Goal: Task Accomplishment & Management: Use online tool/utility

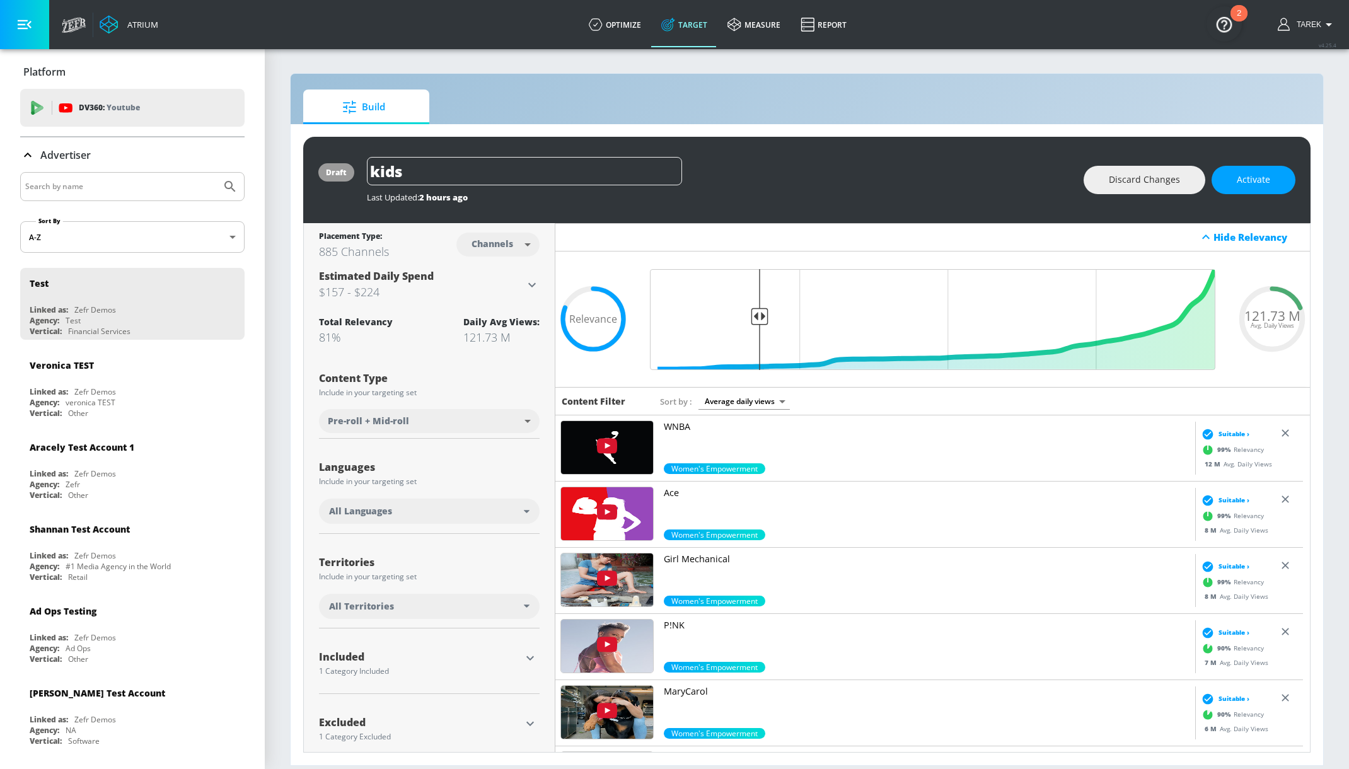
scroll to position [18, 0]
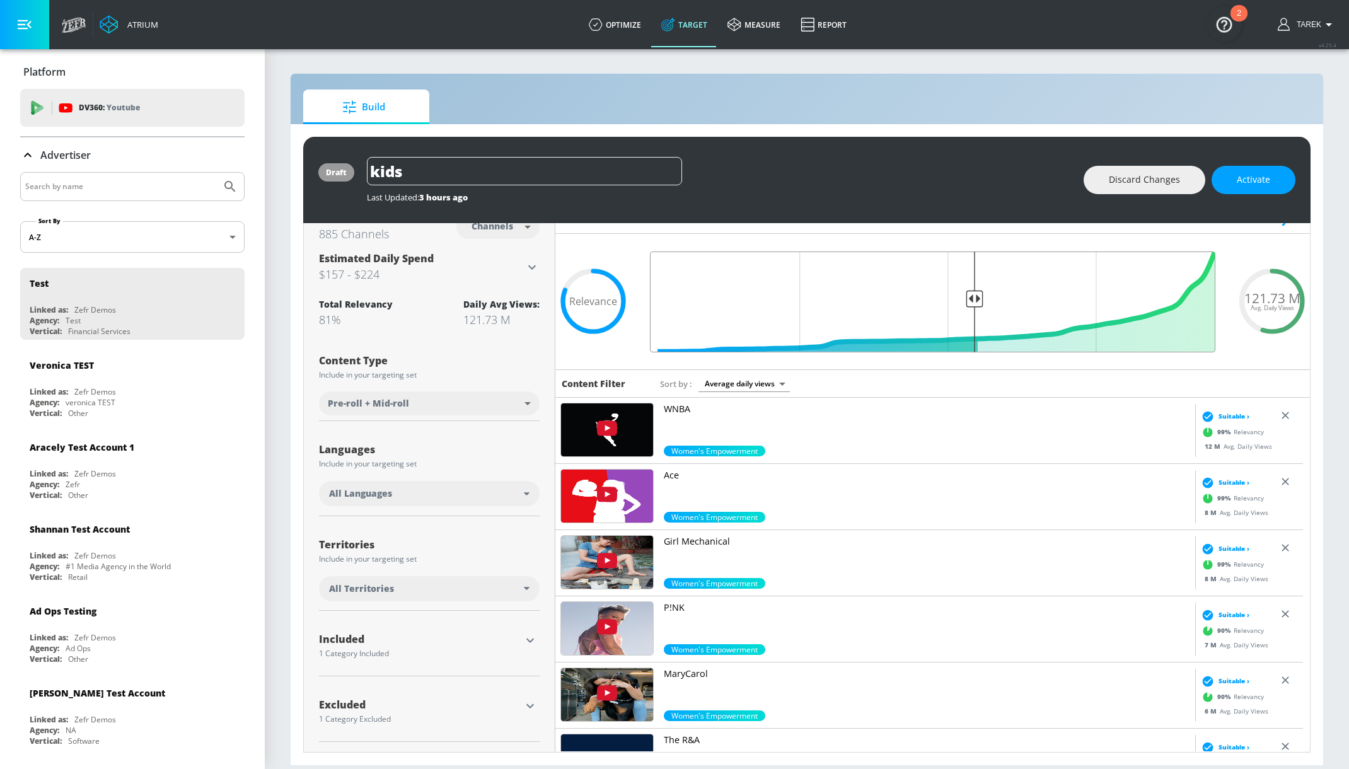
drag, startPoint x: 758, startPoint y: 301, endPoint x: 966, endPoint y: 309, distance: 207.5
click at [966, 309] on input "Final Threshold" at bounding box center [933, 302] width 578 height 101
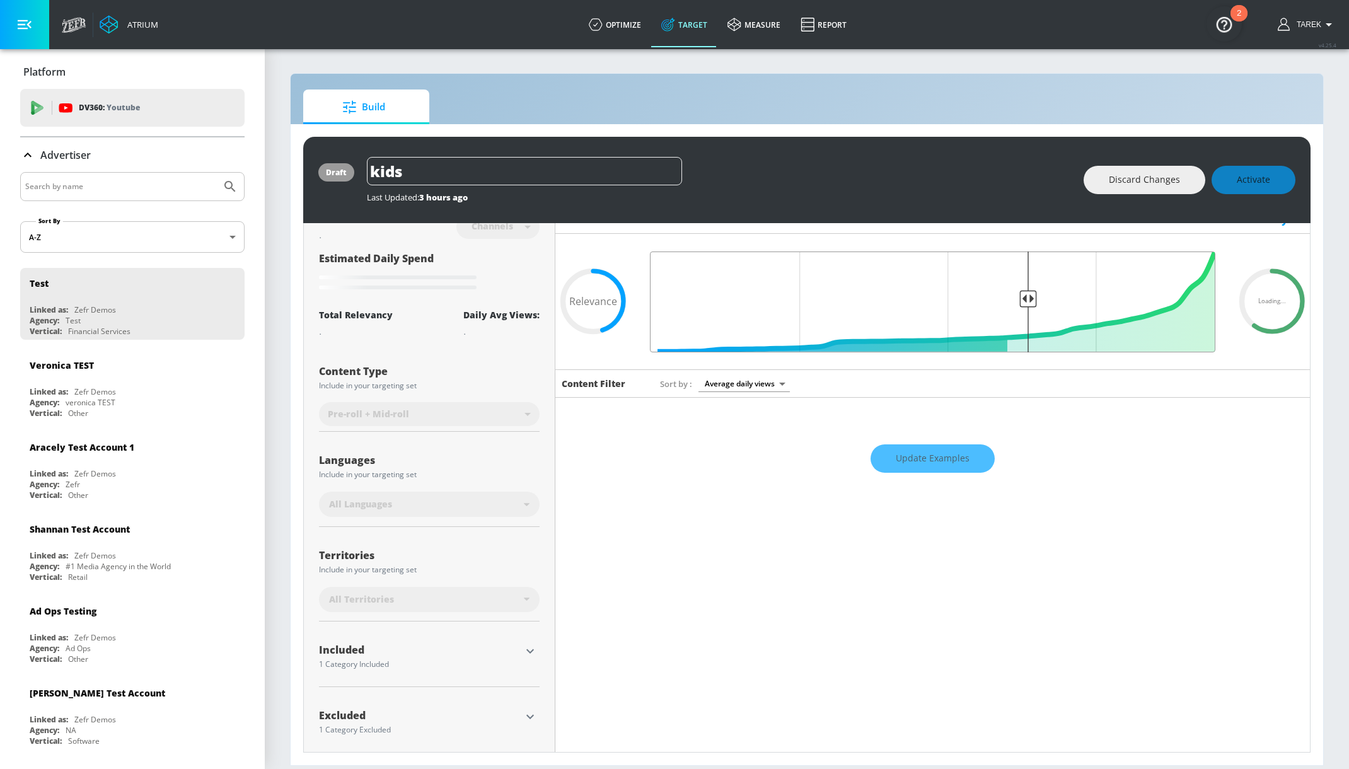
drag, startPoint x: 970, startPoint y: 298, endPoint x: 1020, endPoint y: 298, distance: 49.8
click at [1020, 298] on input "Final Threshold" at bounding box center [933, 302] width 578 height 101
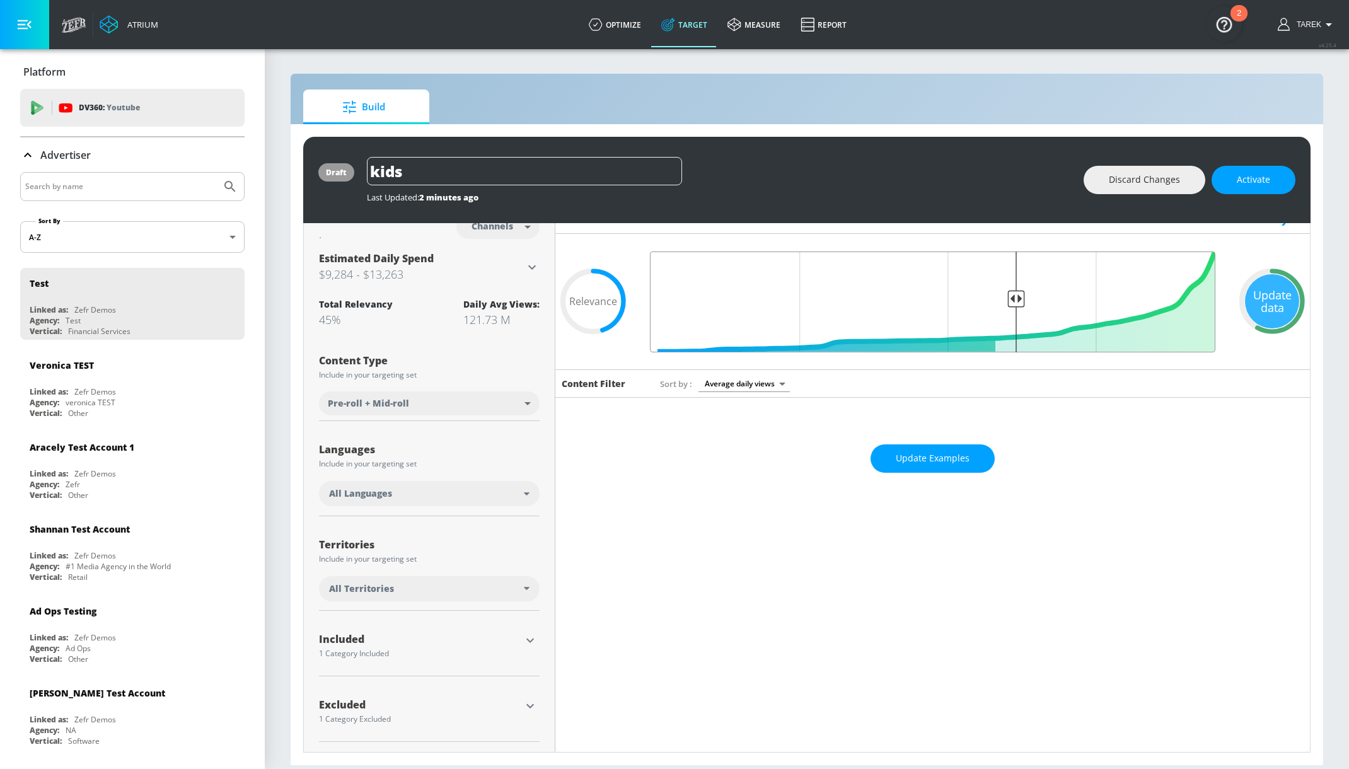
drag, startPoint x: 966, startPoint y: 298, endPoint x: 1010, endPoint y: 322, distance: 49.7
type input "0.38"
click at [1010, 322] on input "Final Threshold" at bounding box center [933, 302] width 578 height 101
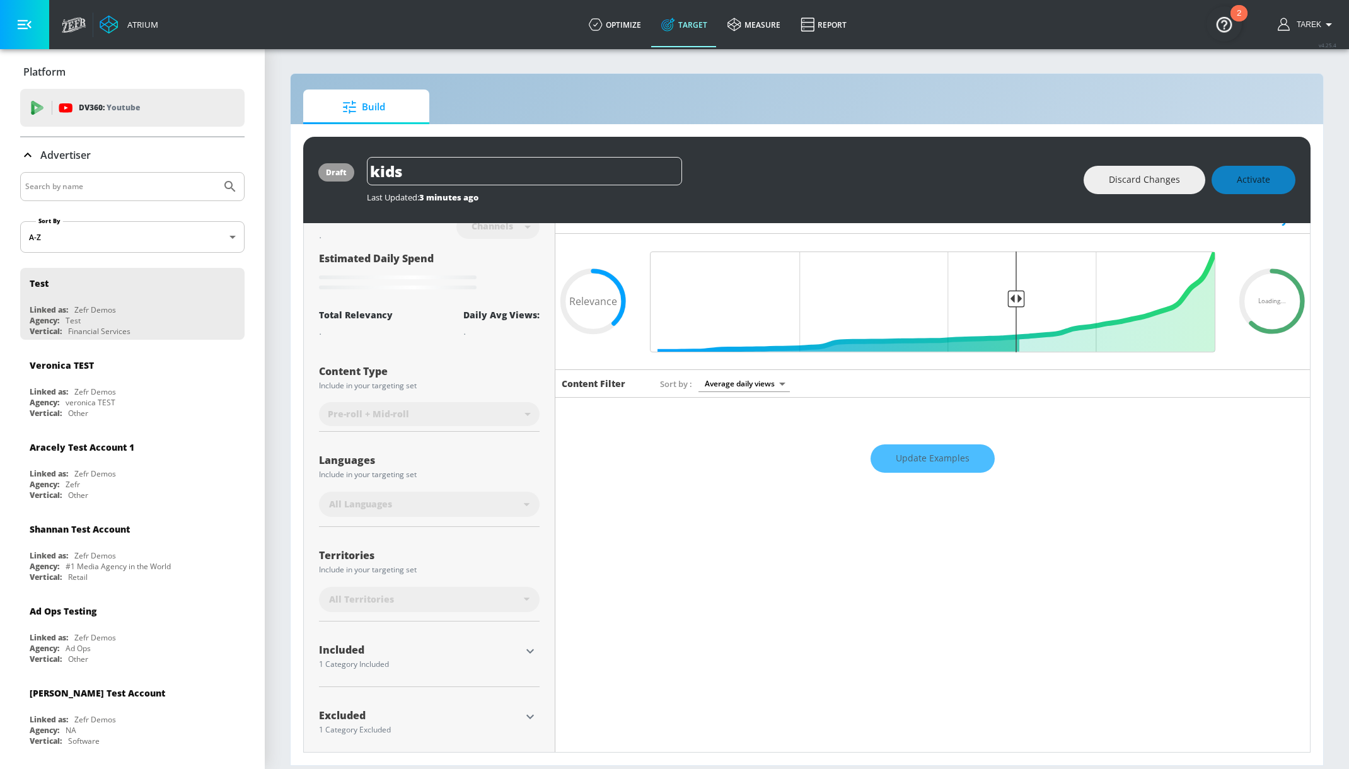
click at [736, 387] on body "Atrium optimize Target measure Report optimize Target measure Report v 4.25.4 T…" at bounding box center [674, 384] width 1349 height 769
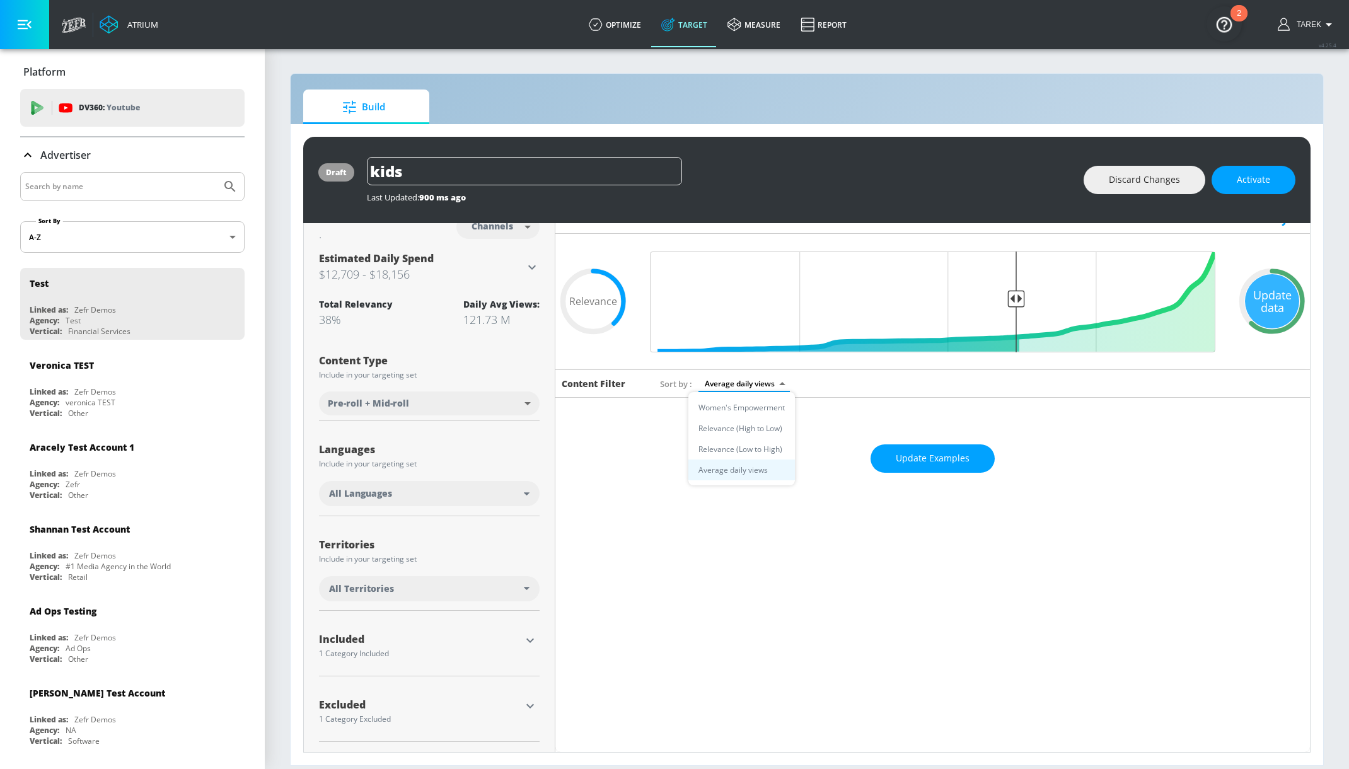
click at [752, 429] on li "Relevance (High to Low)" at bounding box center [741, 428] width 107 height 21
type input "score_desc"
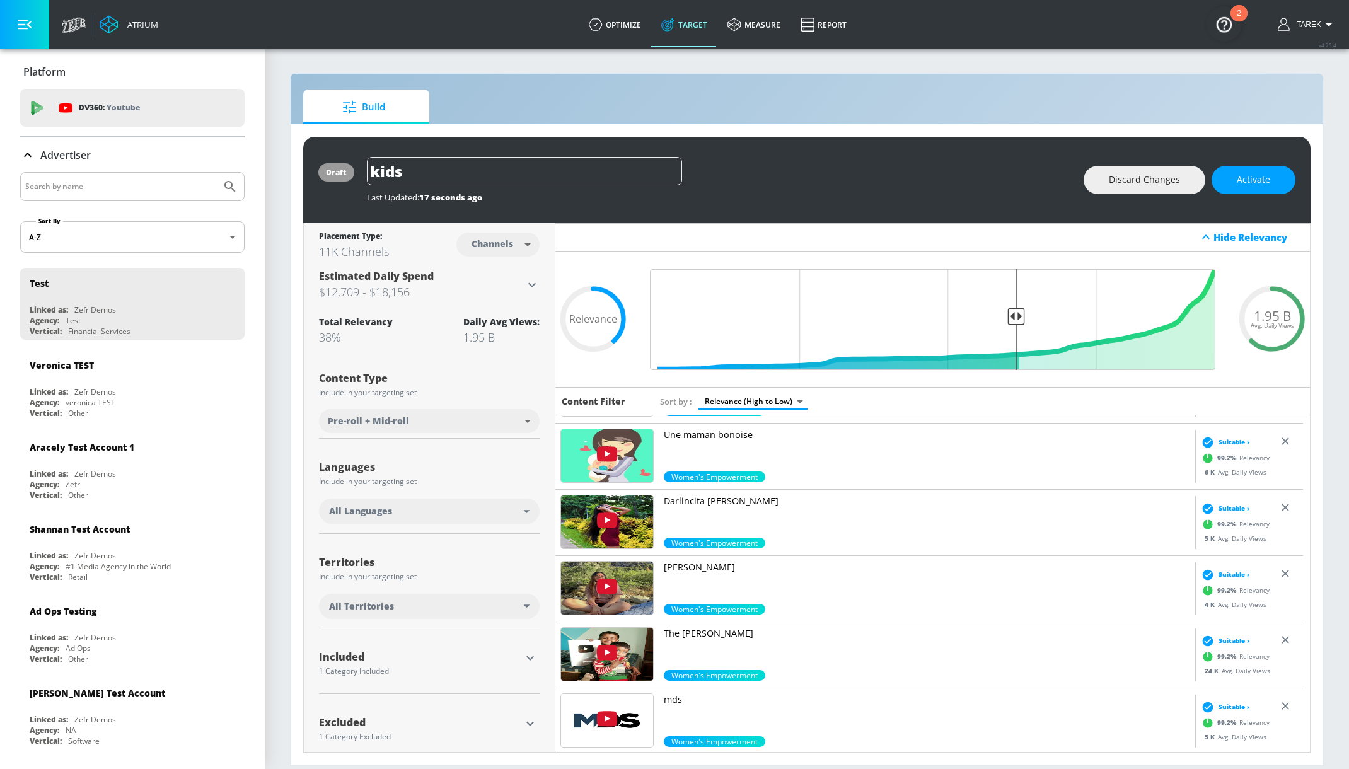
scroll to position [125, 0]
click at [608, 593] on img at bounding box center [607, 587] width 92 height 53
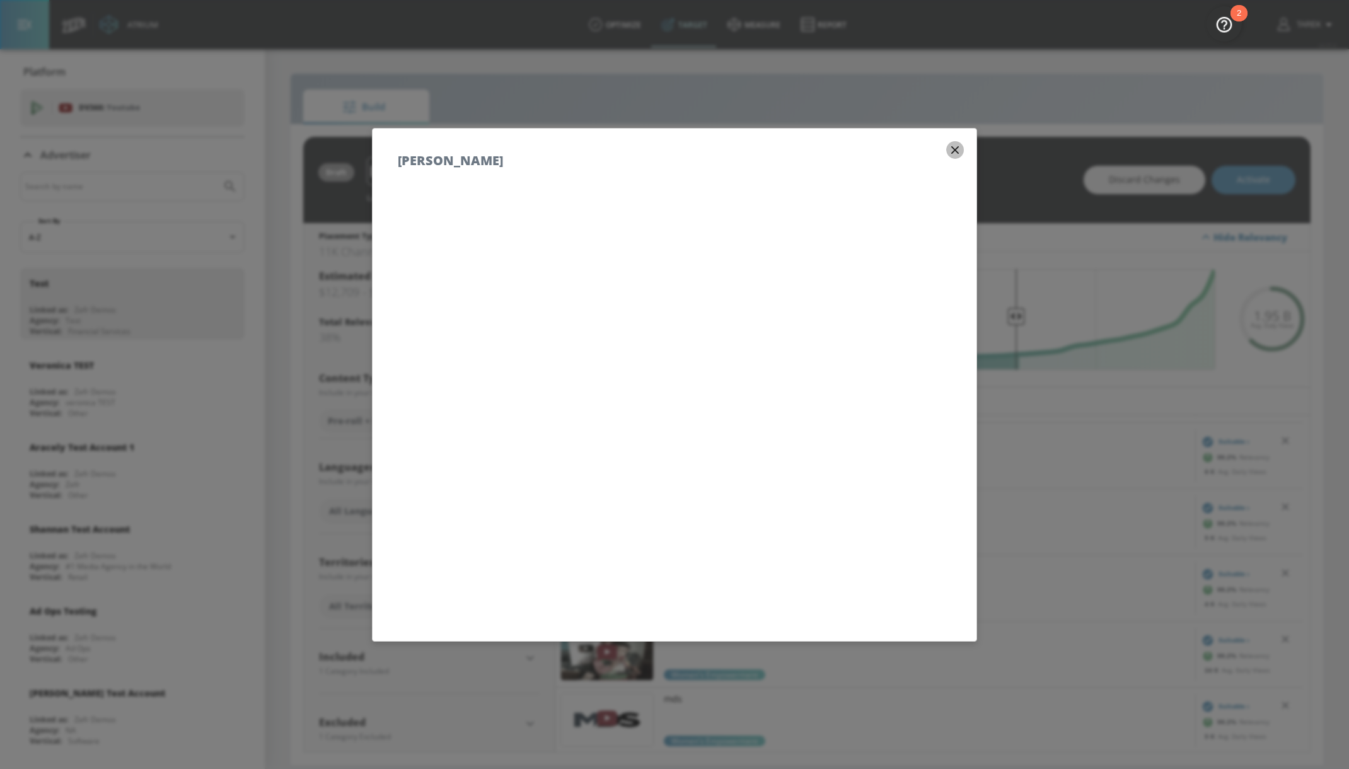
click at [951, 147] on icon "button" at bounding box center [955, 150] width 8 height 8
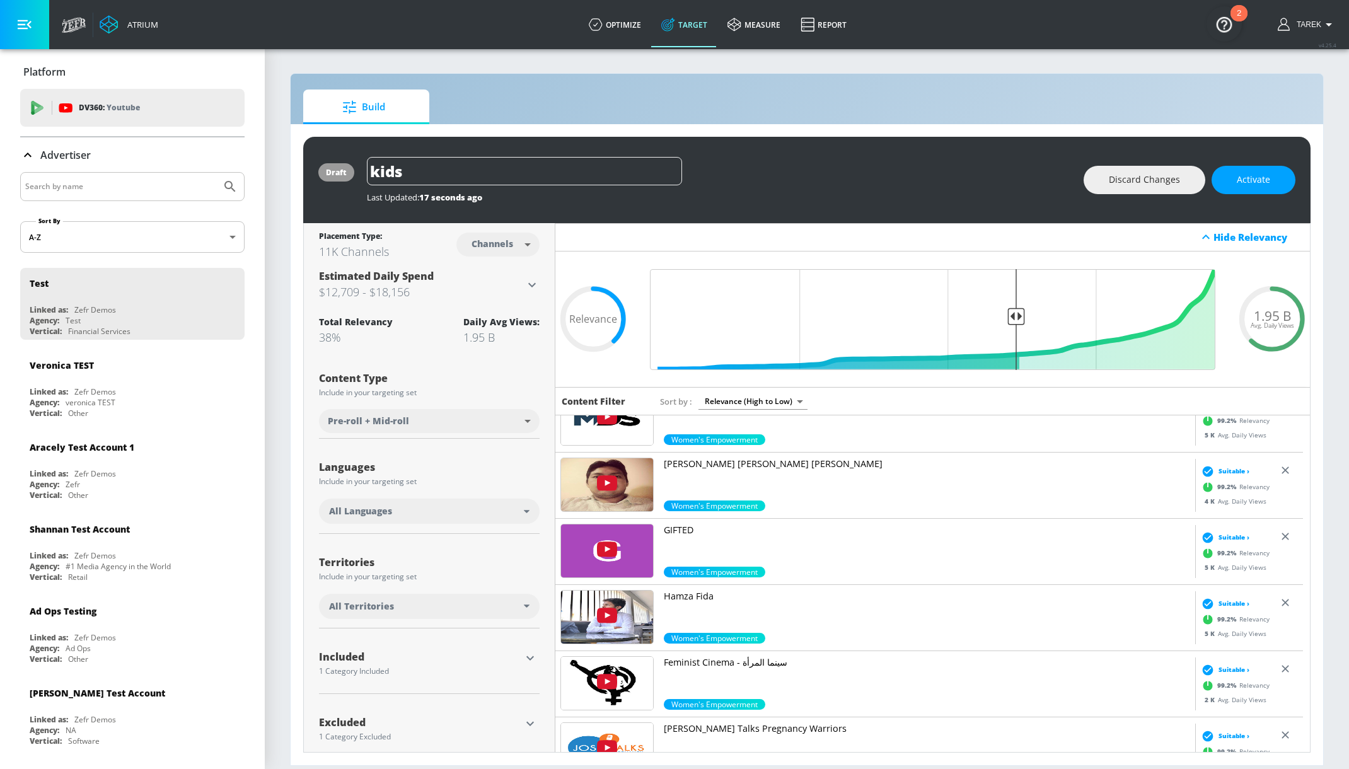
scroll to position [493, 0]
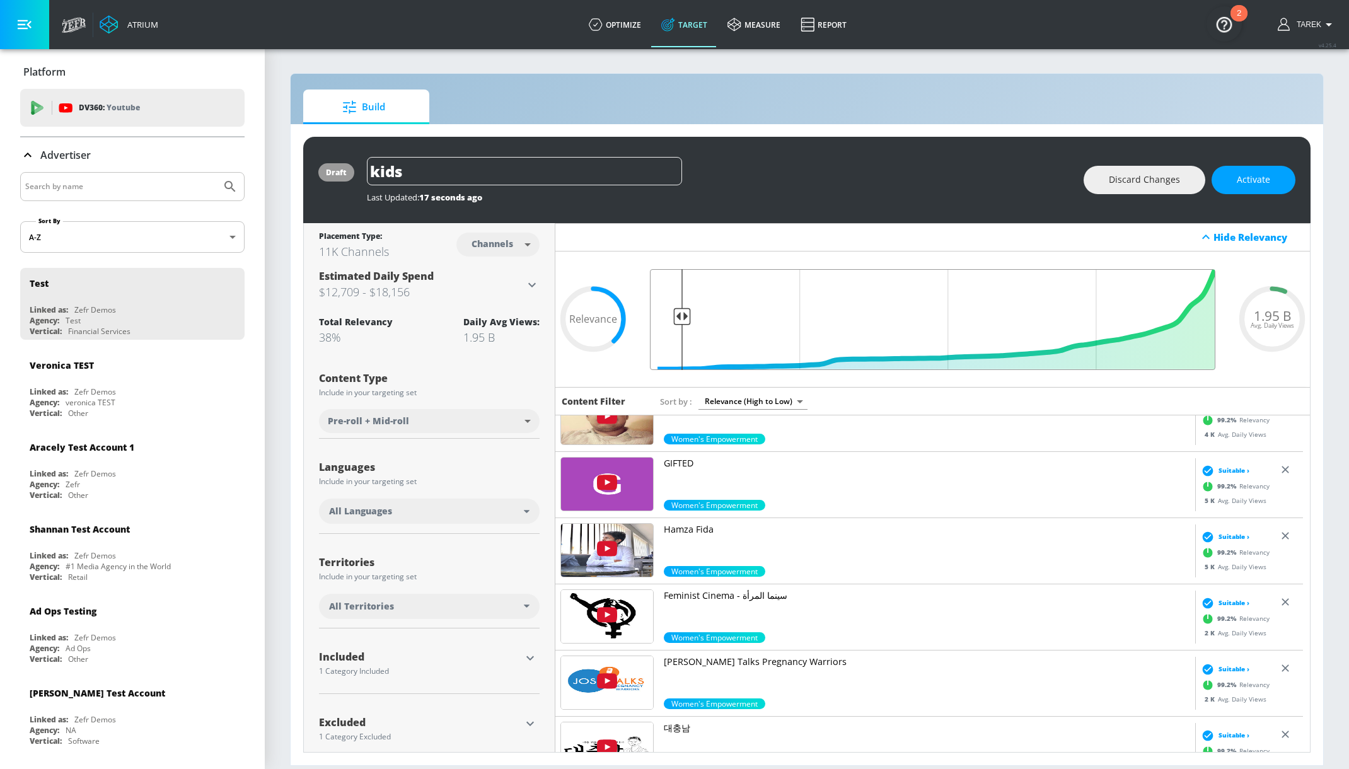
drag, startPoint x: 1009, startPoint y: 324, endPoint x: 682, endPoint y: 323, distance: 326.5
click at [682, 323] on input "Final Threshold" at bounding box center [933, 319] width 578 height 101
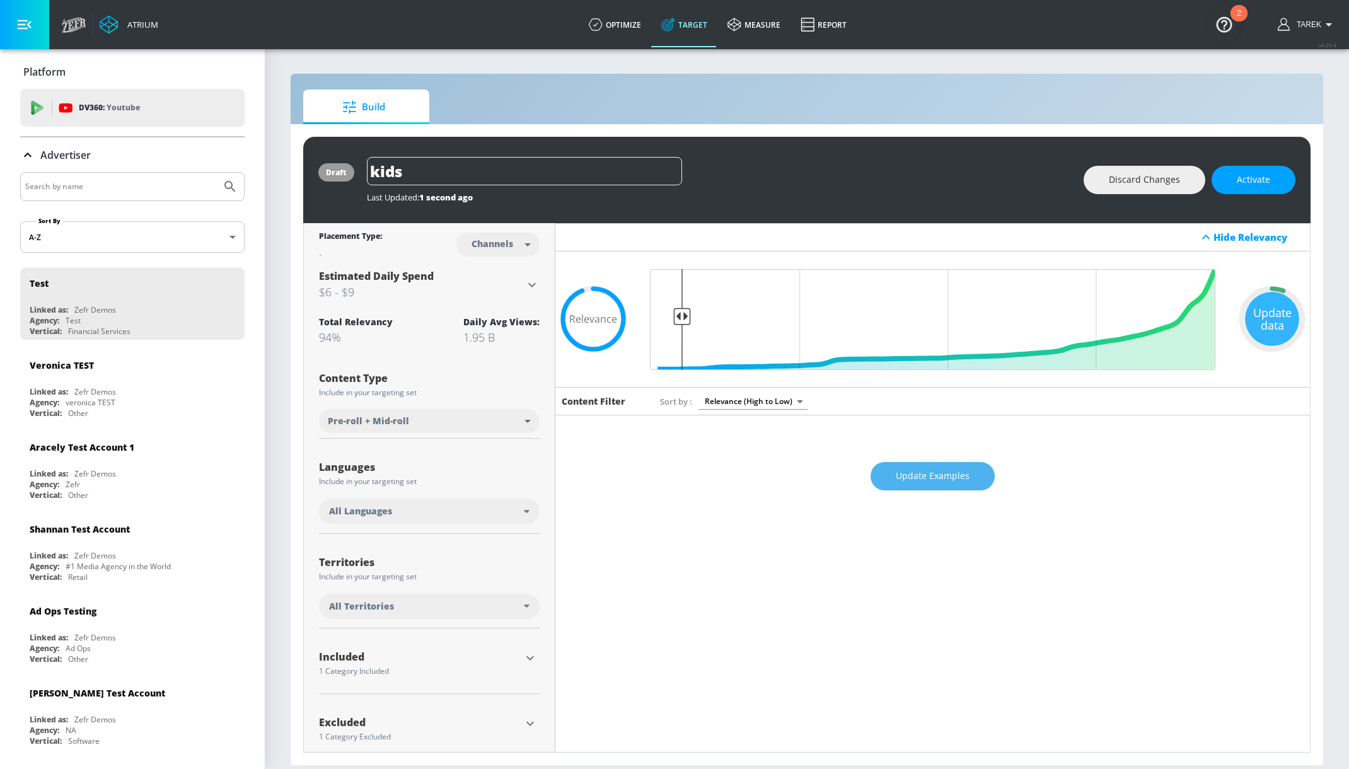
click at [944, 482] on span "Update Examples" at bounding box center [933, 476] width 74 height 16
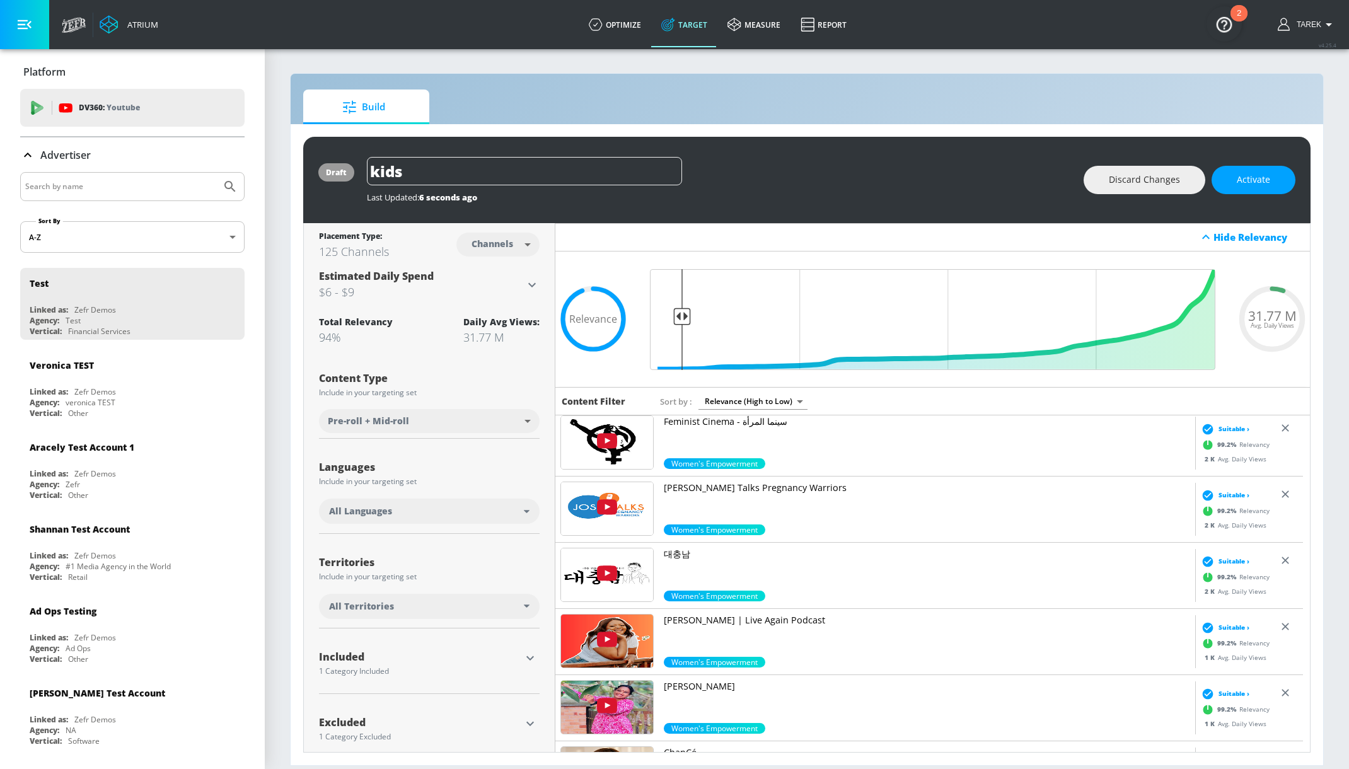
scroll to position [272, 0]
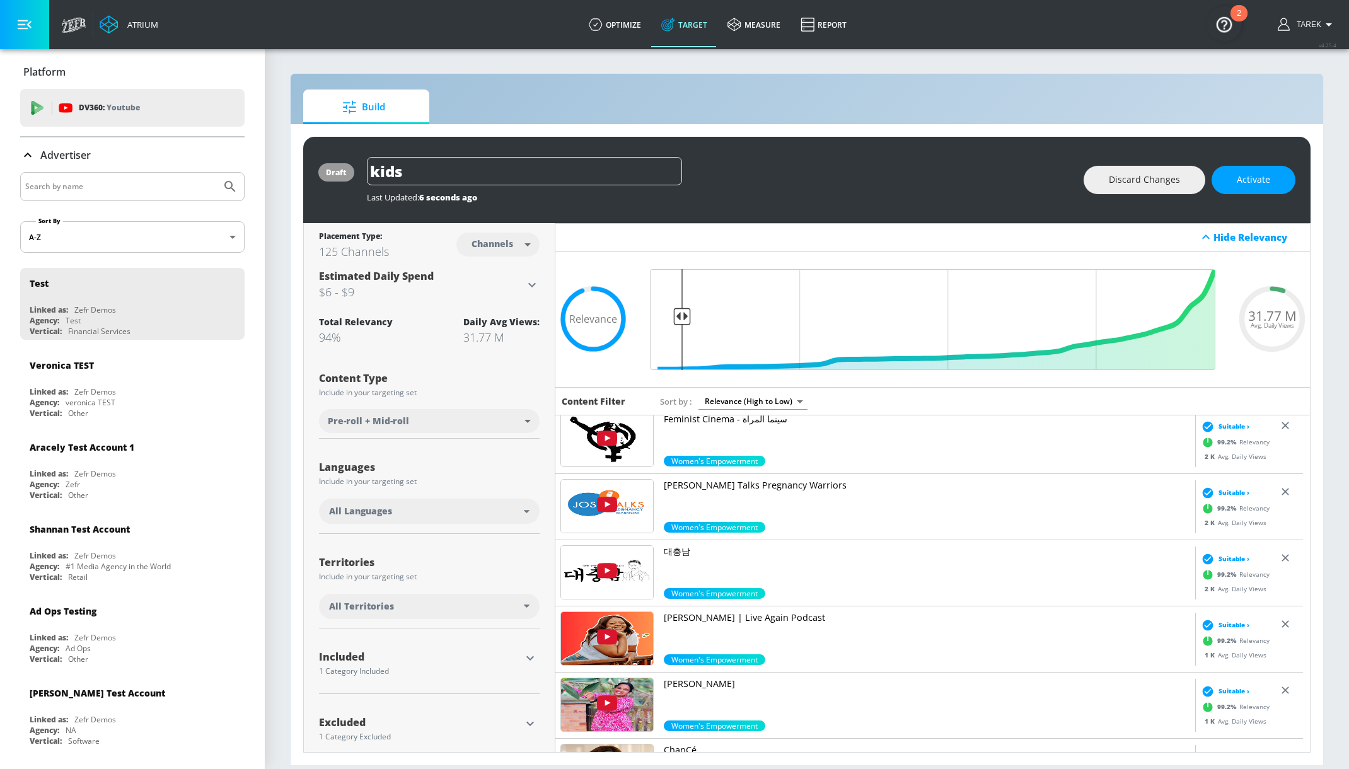
click at [617, 506] on img at bounding box center [607, 506] width 92 height 53
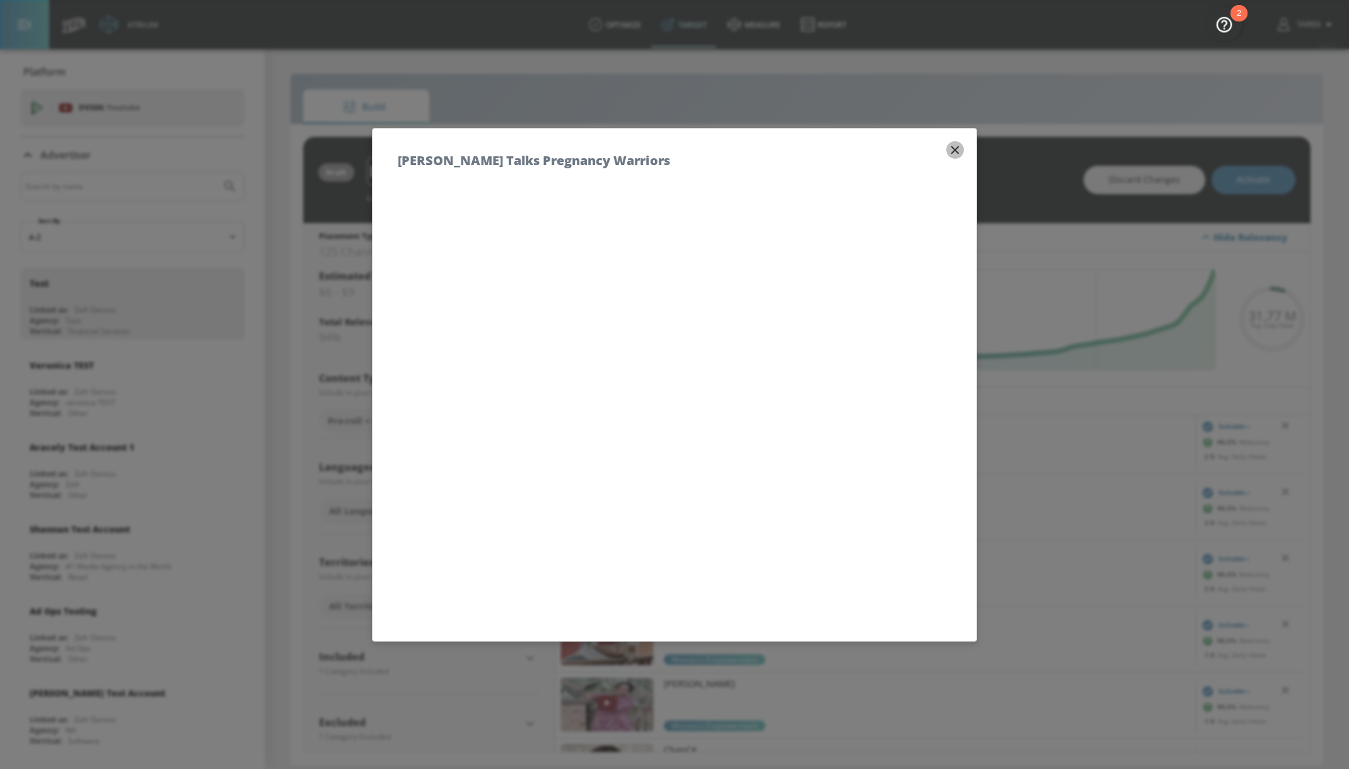
click at [948, 153] on icon "button" at bounding box center [955, 150] width 14 height 14
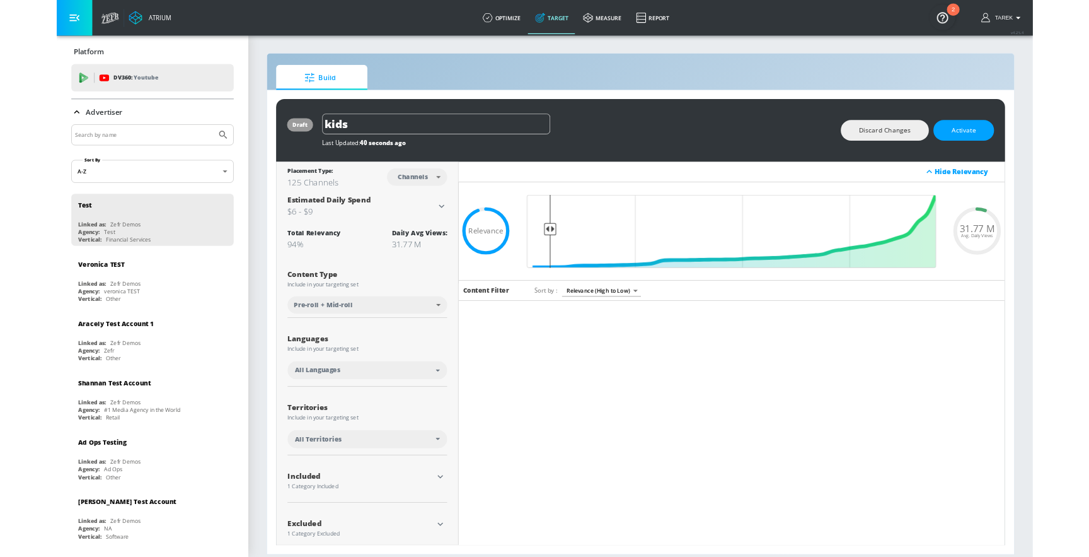
scroll to position [0, 0]
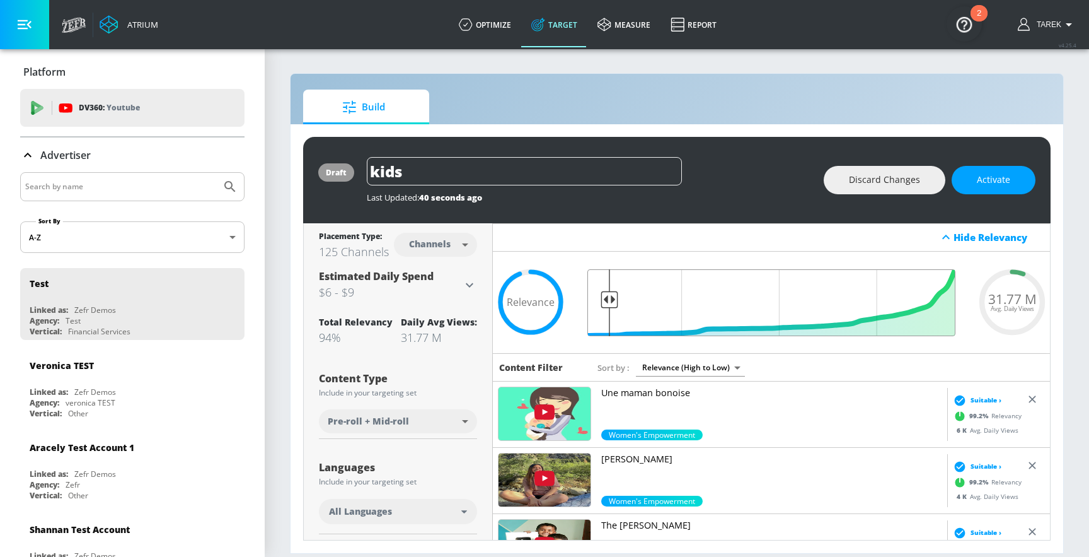
click at [609, 299] on input "Final Threshold" at bounding box center [771, 302] width 381 height 67
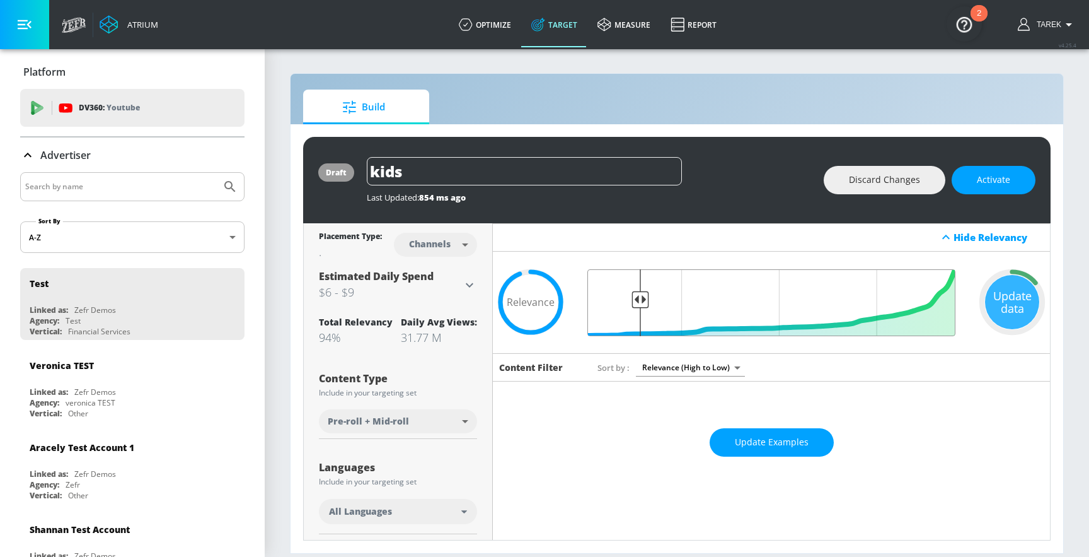
drag, startPoint x: 611, startPoint y: 297, endPoint x: 640, endPoint y: 289, distance: 29.5
click at [640, 289] on input "Final Threshold" at bounding box center [771, 302] width 381 height 67
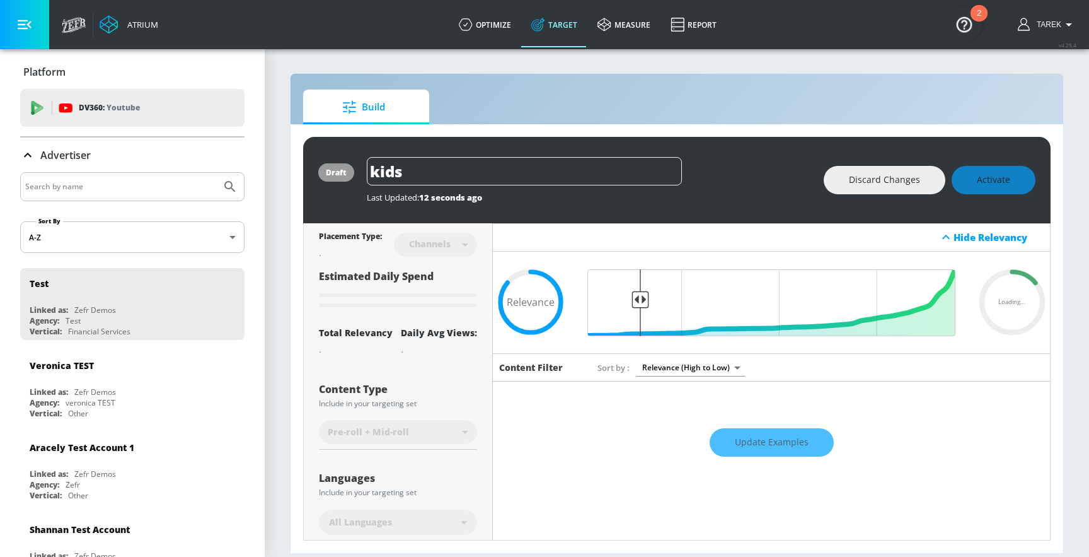
click at [756, 442] on div "Update Examples" at bounding box center [771, 442] width 557 height 44
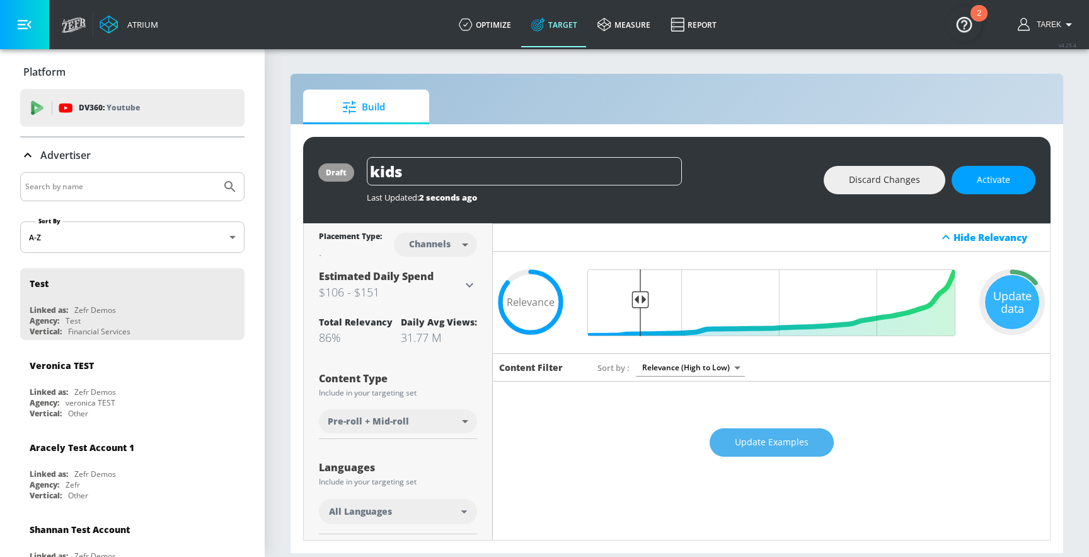
click at [786, 447] on span "Update Examples" at bounding box center [772, 442] width 74 height 16
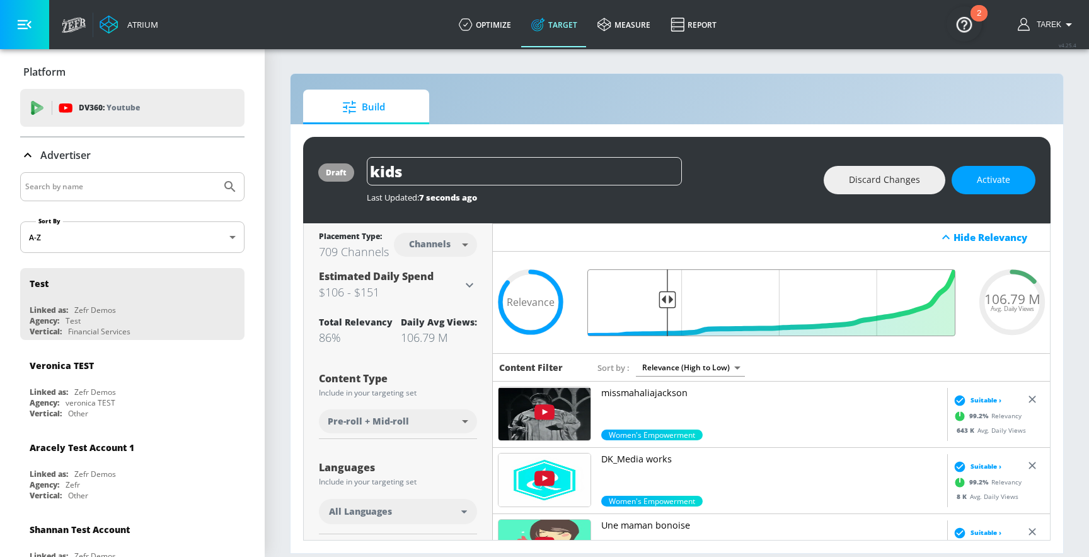
drag, startPoint x: 637, startPoint y: 299, endPoint x: 669, endPoint y: 294, distance: 32.5
type input "0.79"
click at [669, 294] on input "Final Threshold" at bounding box center [771, 302] width 381 height 67
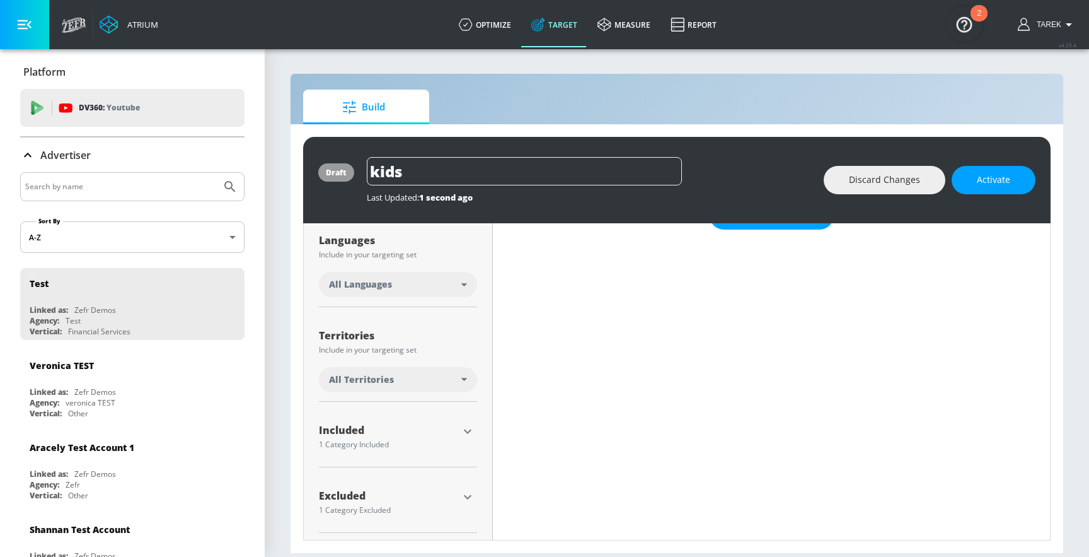
scroll to position [230, 0]
click at [384, 440] on div "1 Category Included" at bounding box center [388, 441] width 139 height 8
click at [469, 428] on icon "button" at bounding box center [468, 428] width 8 height 4
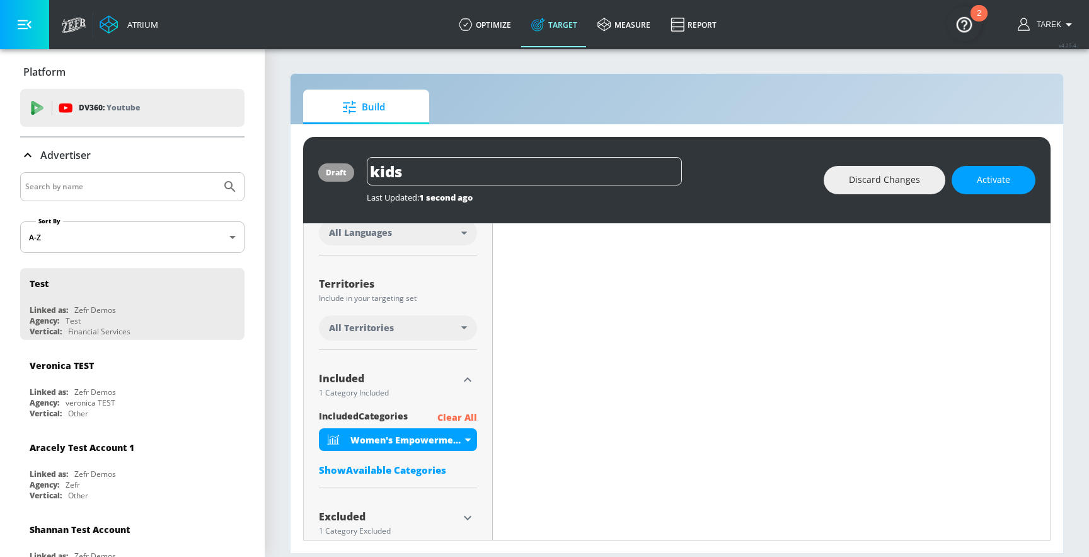
scroll to position [303, 0]
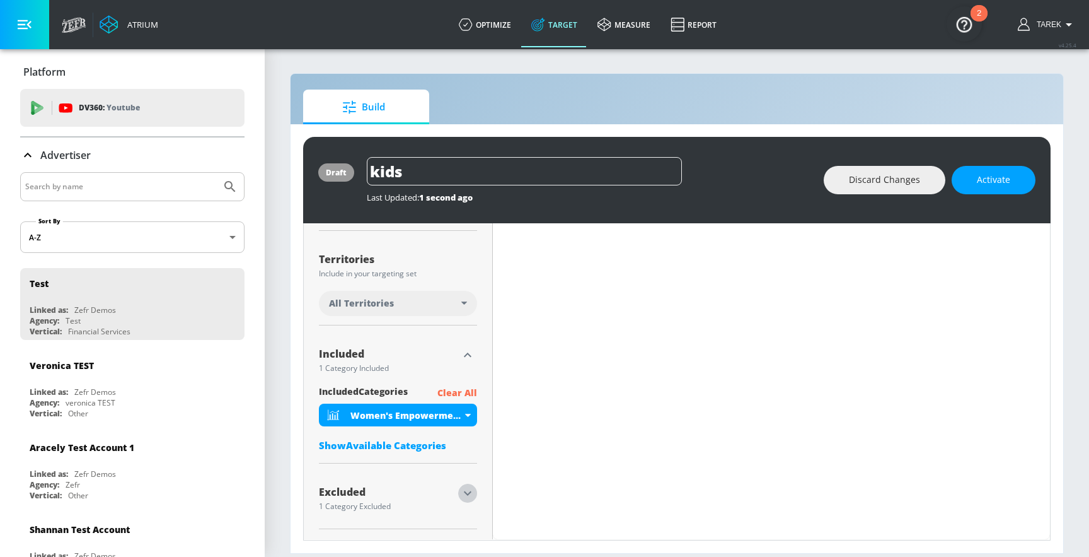
click at [466, 493] on icon "button" at bounding box center [468, 493] width 8 height 4
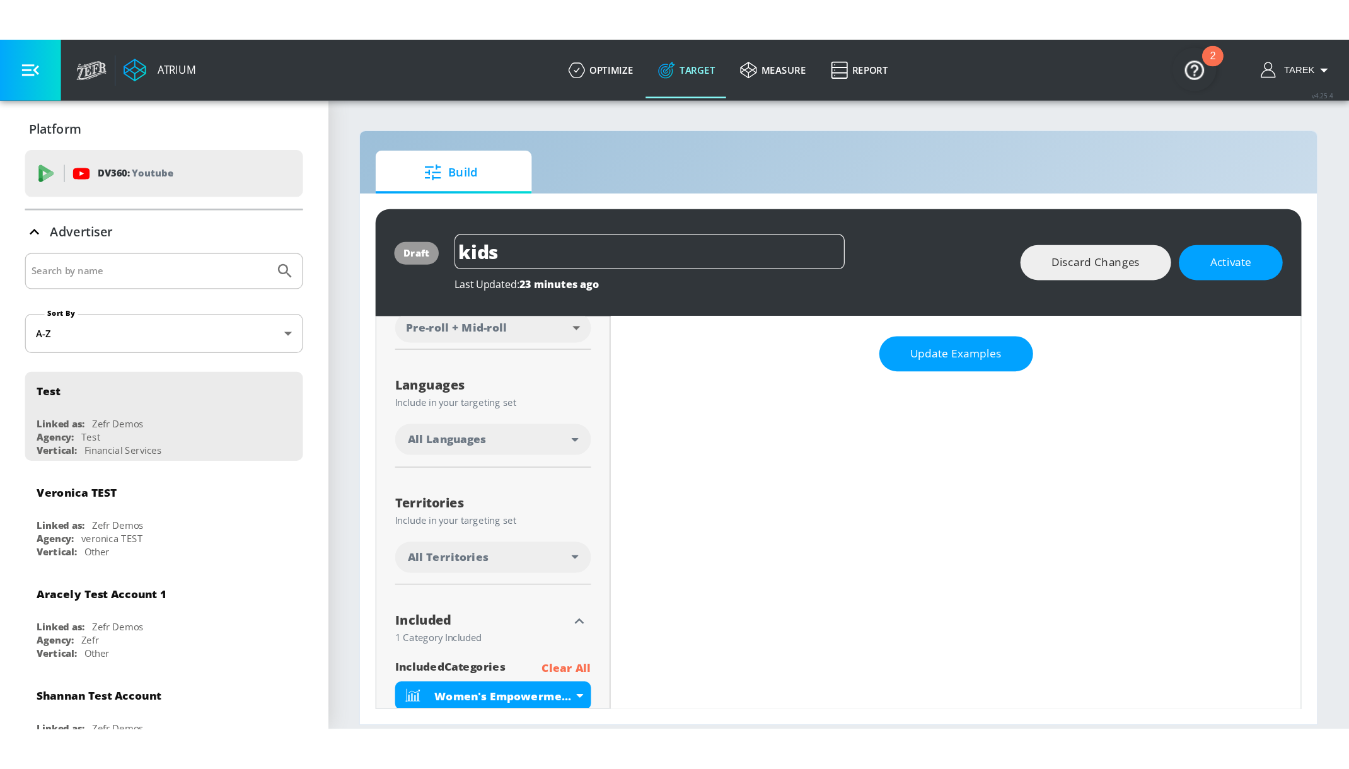
scroll to position [0, 0]
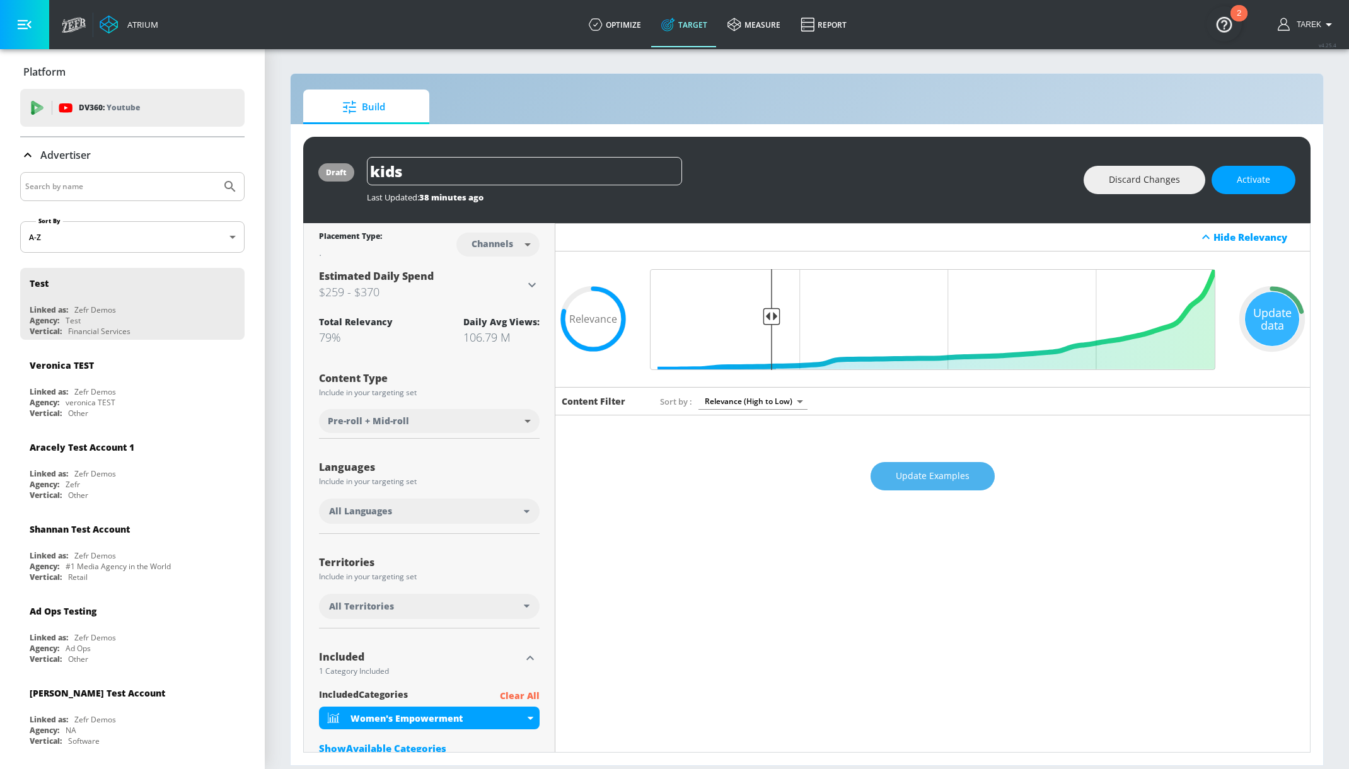
click at [916, 477] on span "Update Examples" at bounding box center [933, 476] width 74 height 16
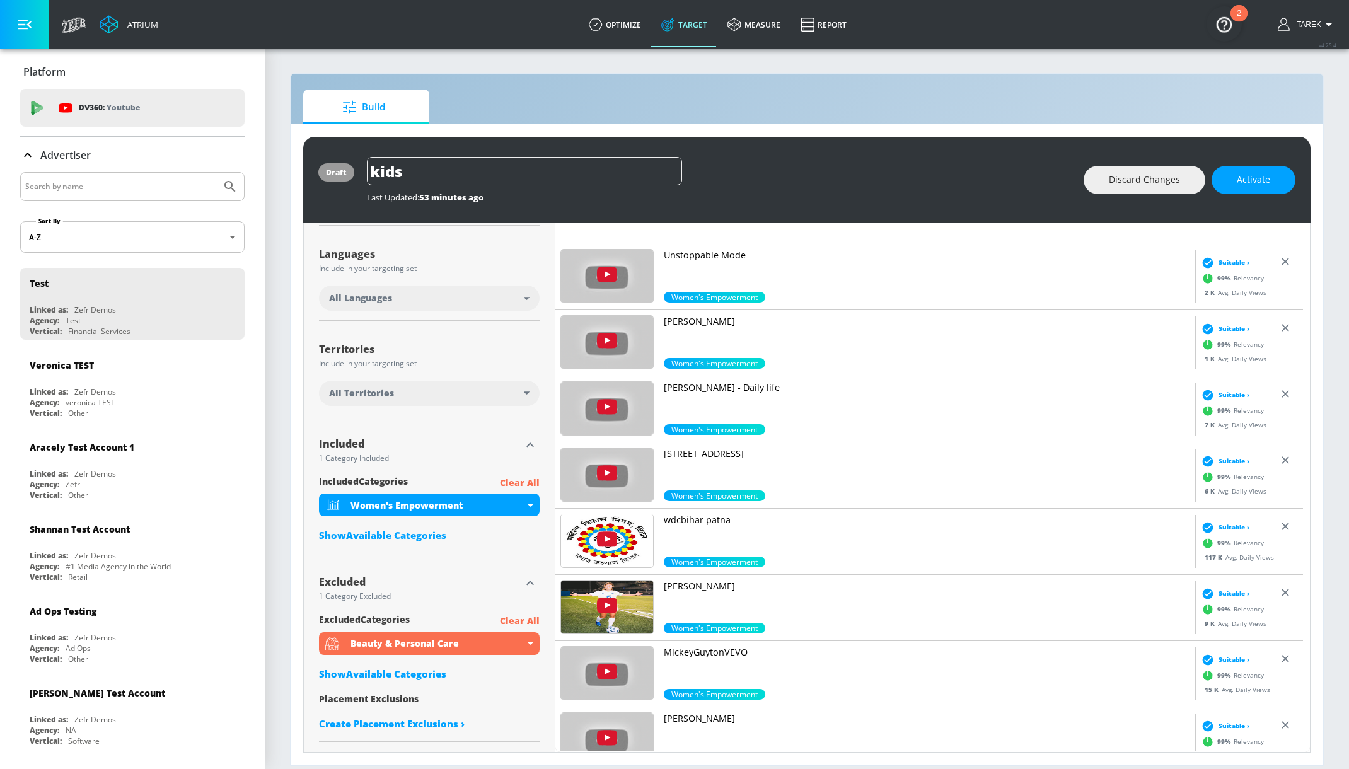
scroll to position [6069, 0]
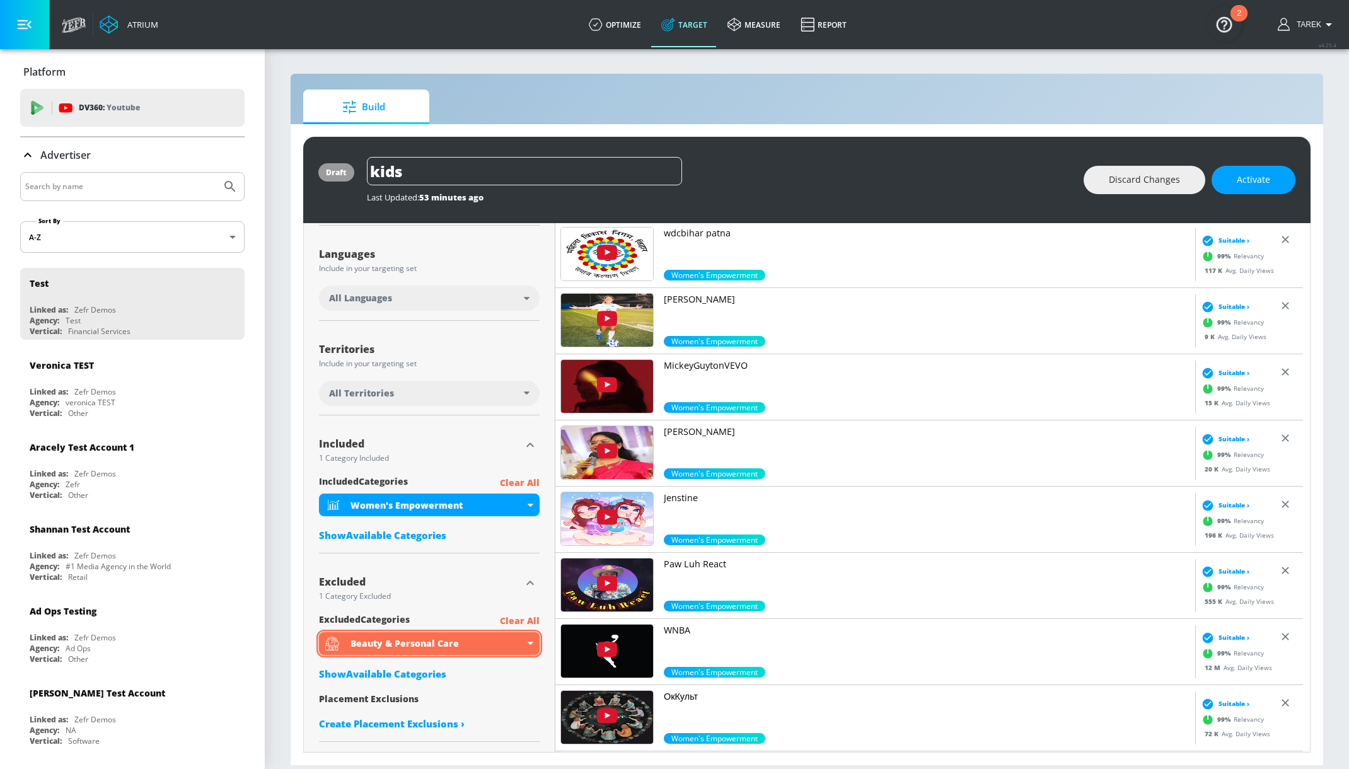
click at [497, 647] on div "Beauty & Personal Care" at bounding box center [437, 643] width 174 height 12
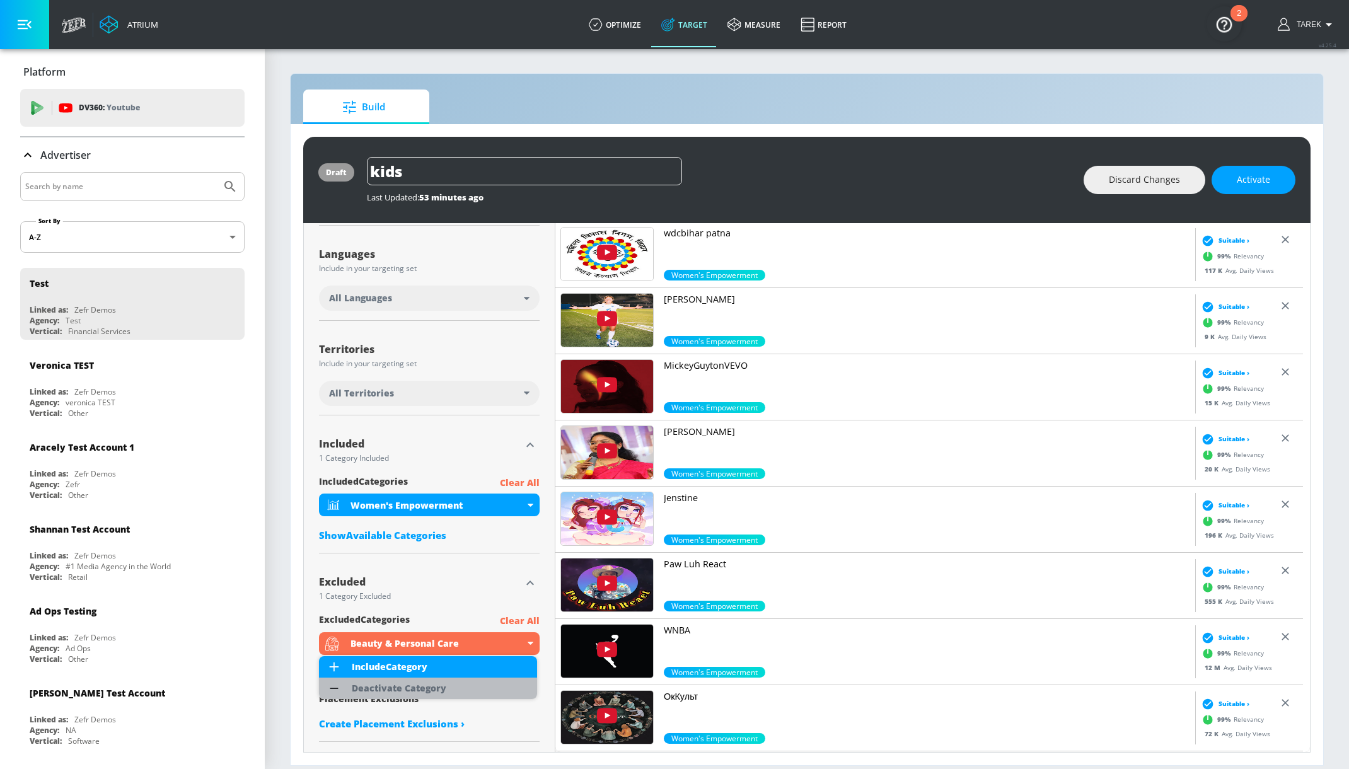
click at [414, 687] on div "Deactivate Category" at bounding box center [399, 688] width 95 height 9
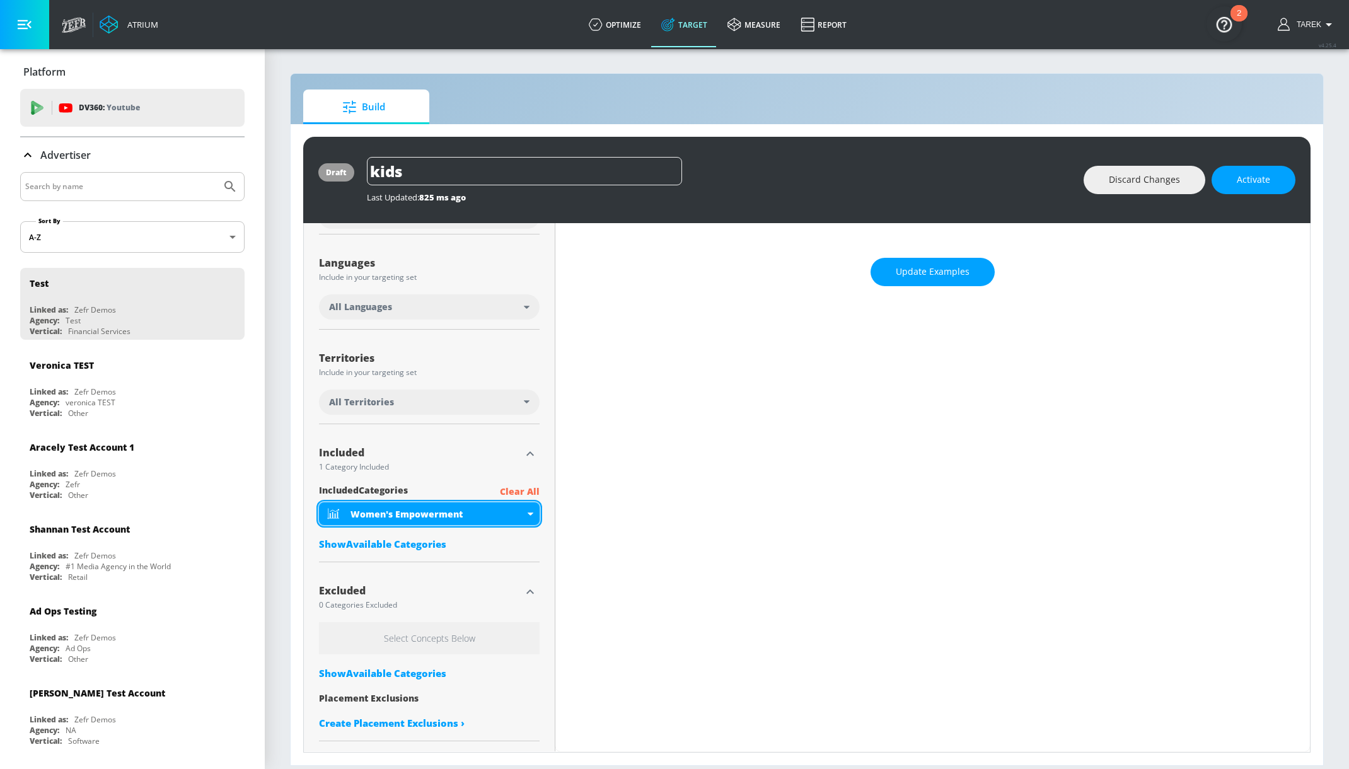
scroll to position [204, 0]
click at [924, 274] on span "Update Examples" at bounding box center [933, 272] width 74 height 16
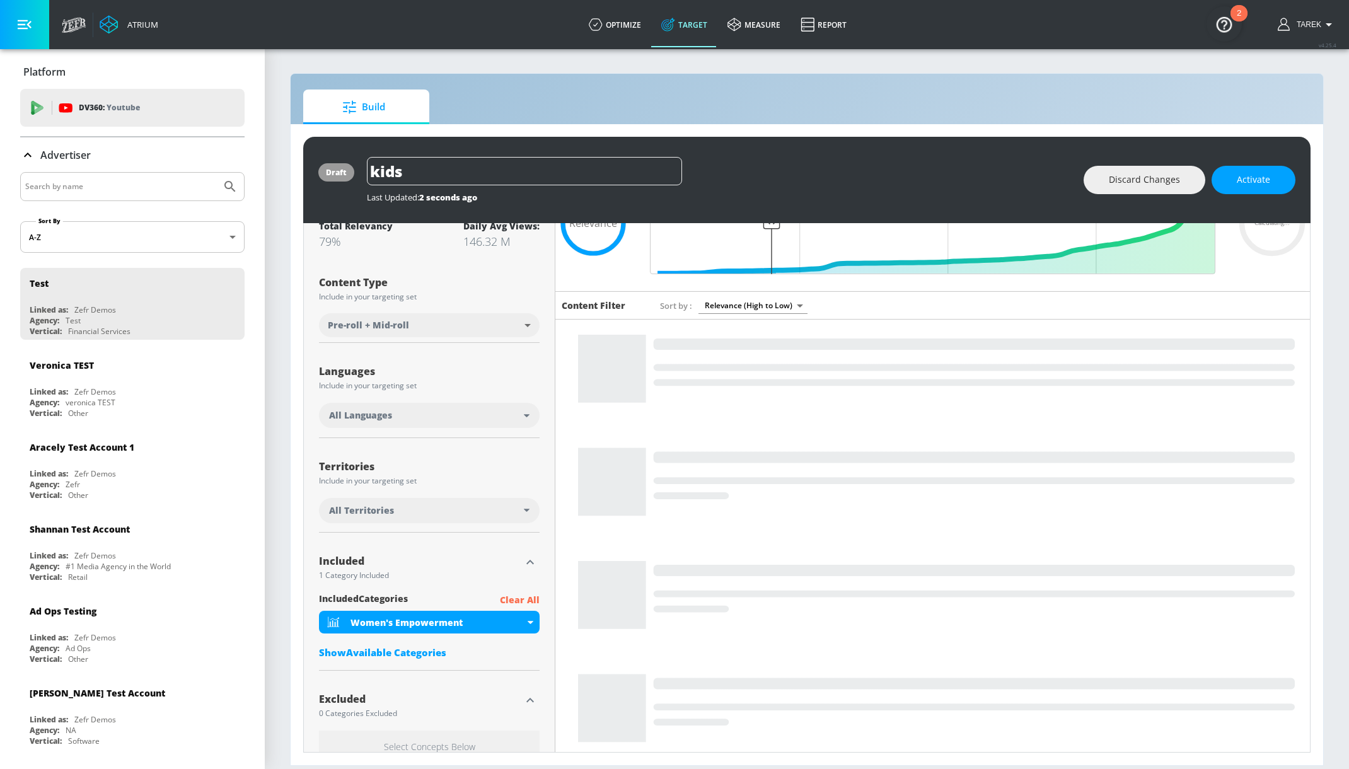
scroll to position [0, 0]
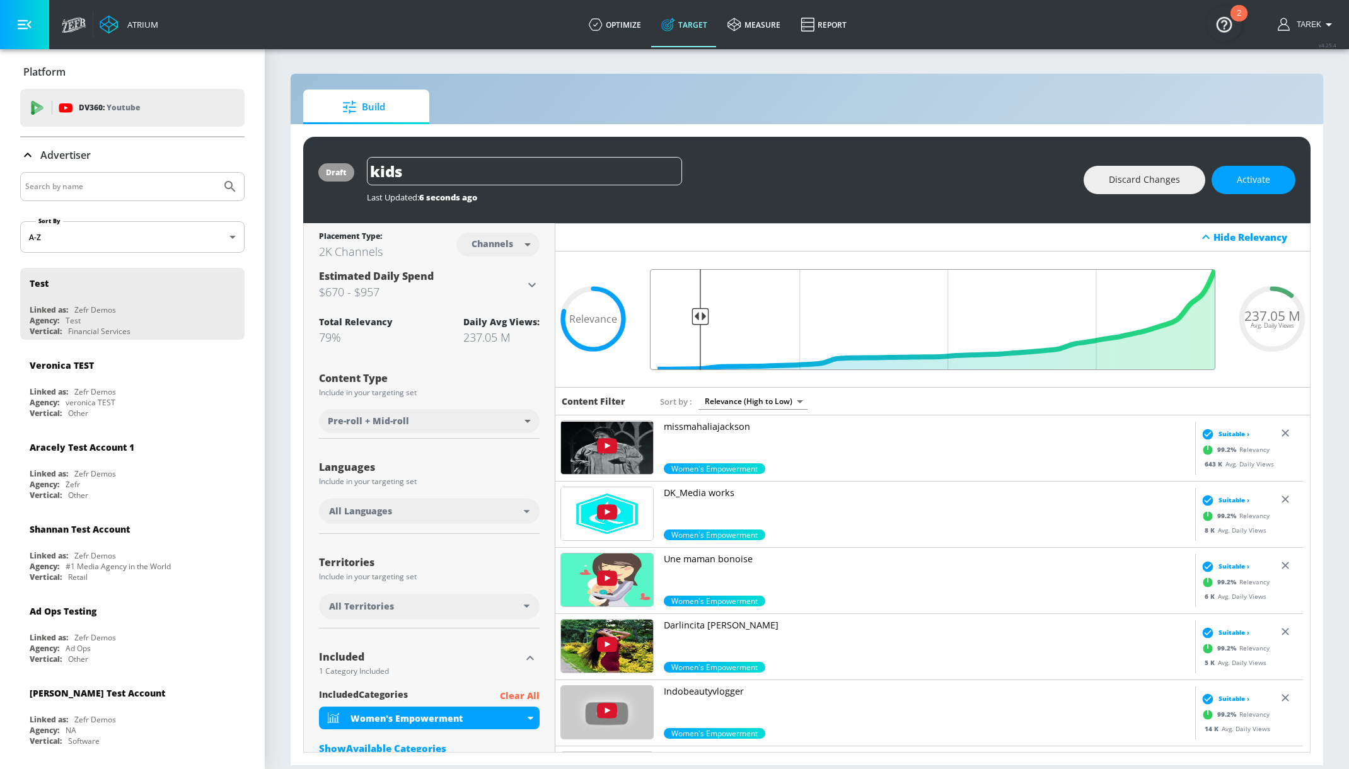
drag, startPoint x: 770, startPoint y: 317, endPoint x: 698, endPoint y: 327, distance: 72.5
type input "0.91"
click at [699, 327] on input "Final Threshold" at bounding box center [933, 319] width 578 height 101
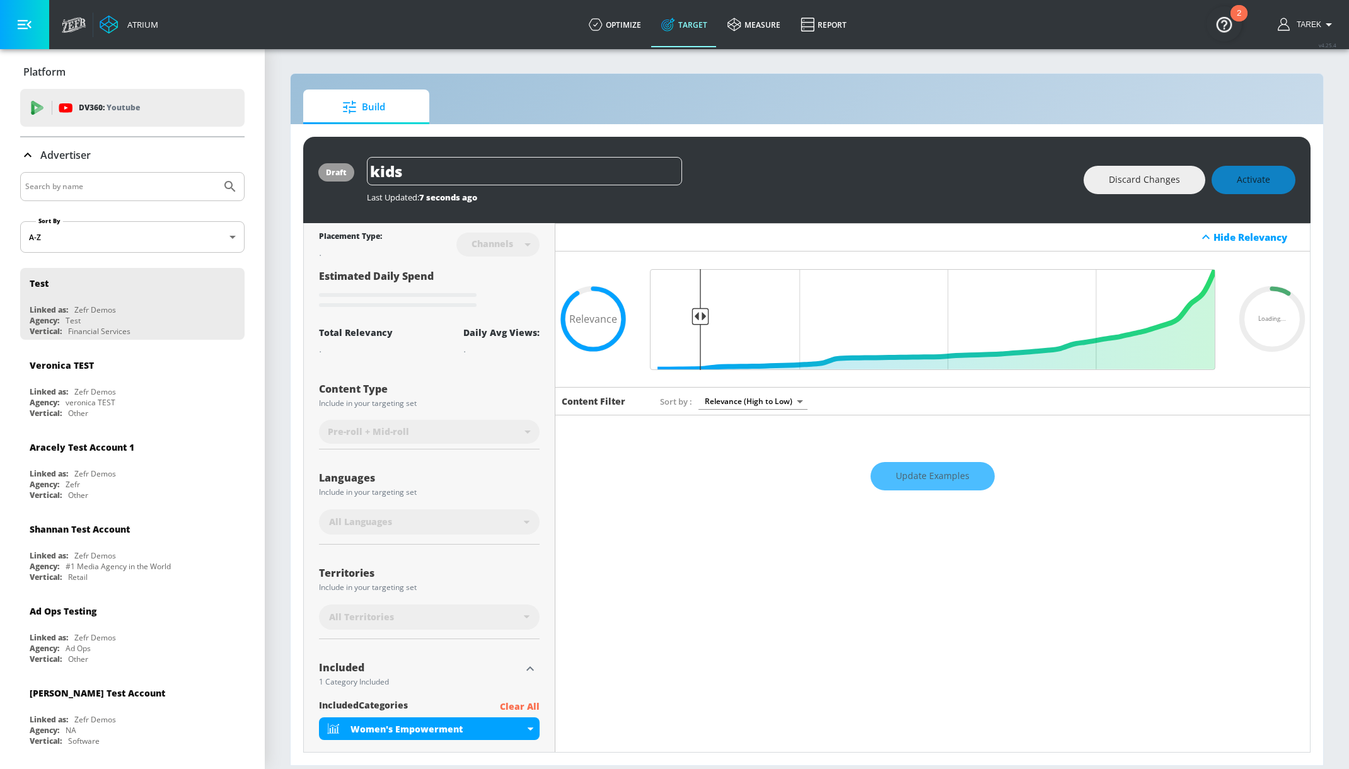
click at [901, 471] on div "Update Examples" at bounding box center [932, 476] width 755 height 44
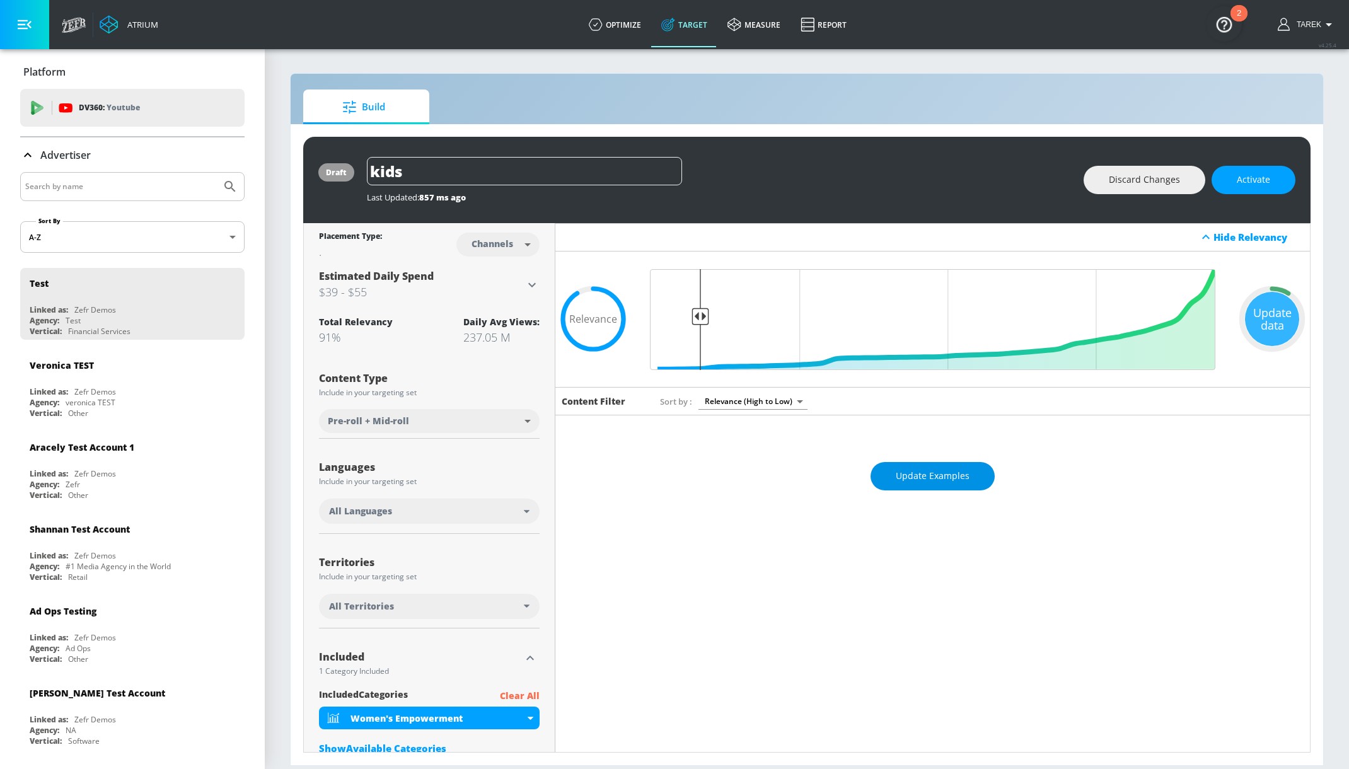
click at [906, 475] on span "Update Examples" at bounding box center [933, 476] width 74 height 16
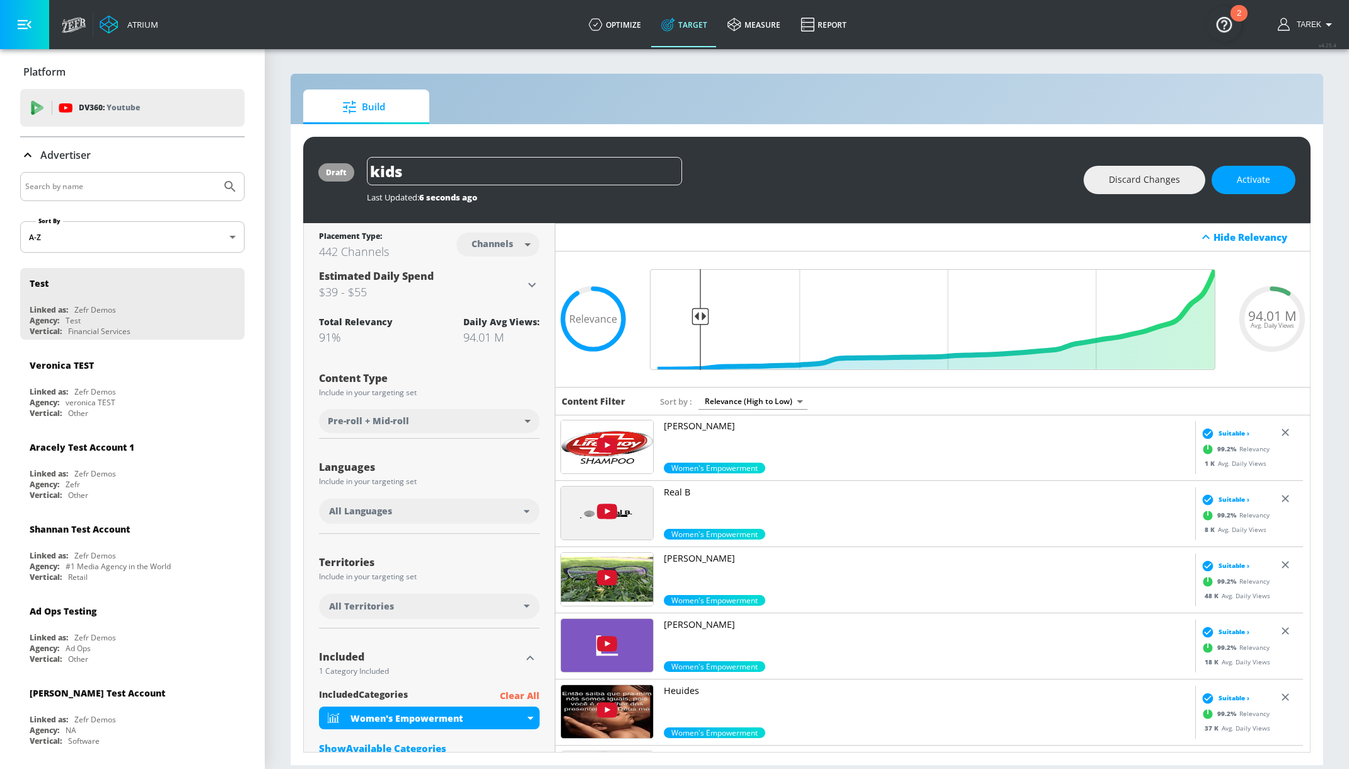
scroll to position [2669, 0]
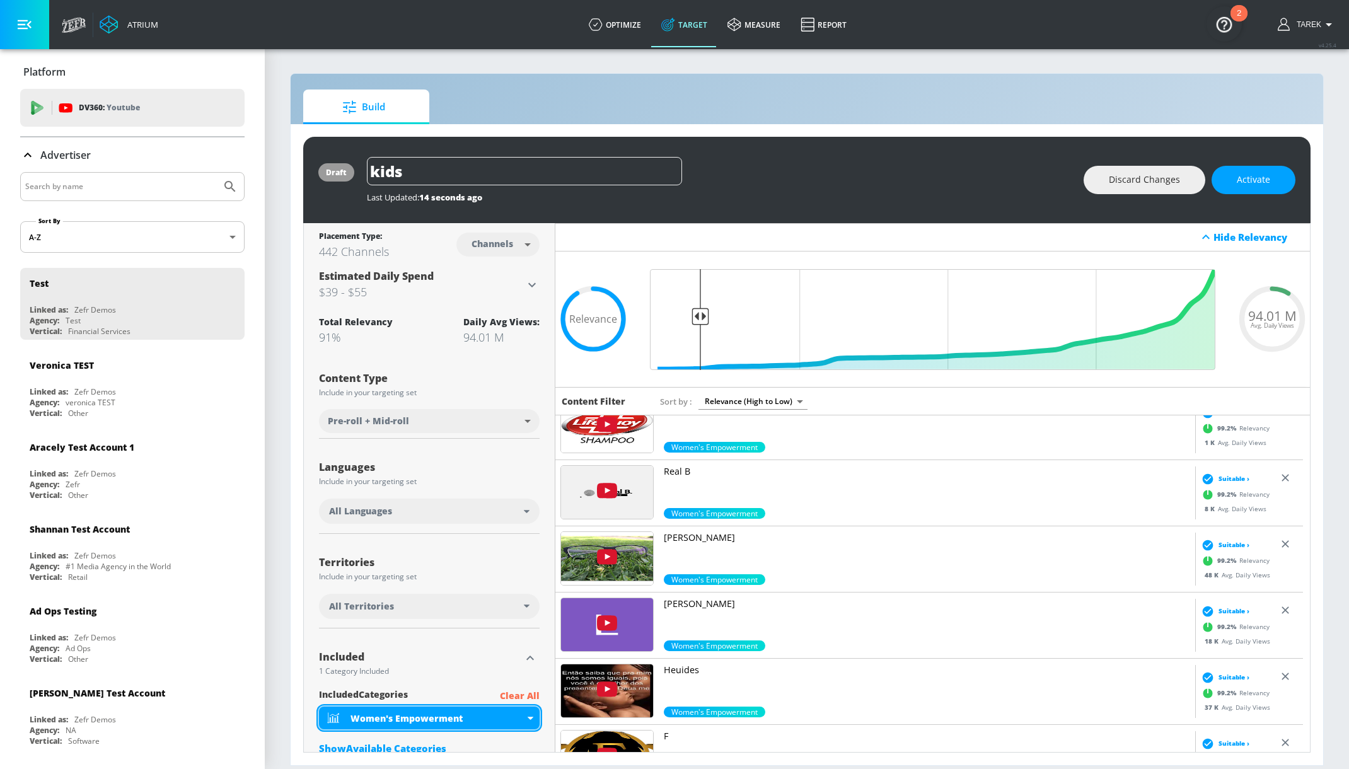
click at [439, 721] on div "Women's Empowerment" at bounding box center [437, 718] width 174 height 12
click at [388, 731] on div "Exclude Category" at bounding box center [391, 728] width 78 height 9
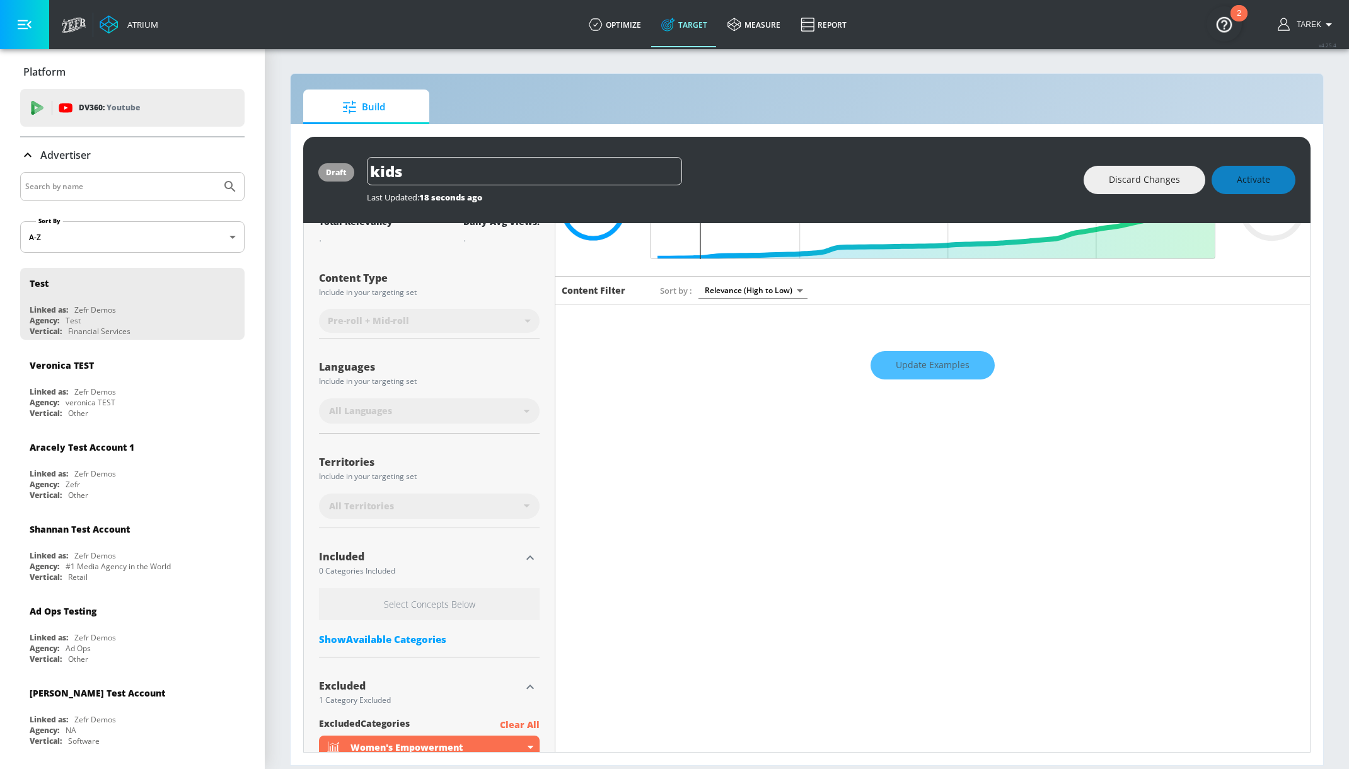
scroll to position [214, 0]
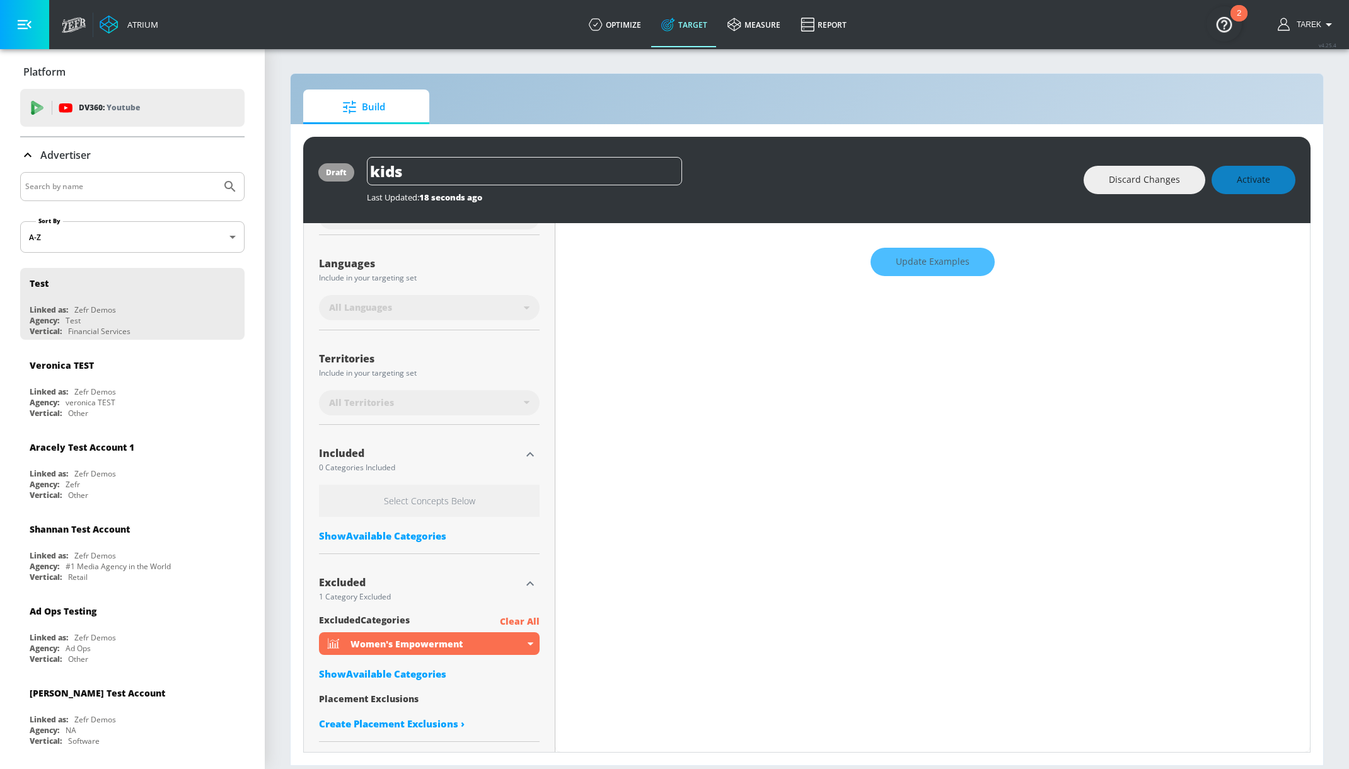
click at [400, 538] on div "Show Available Categories" at bounding box center [429, 535] width 221 height 13
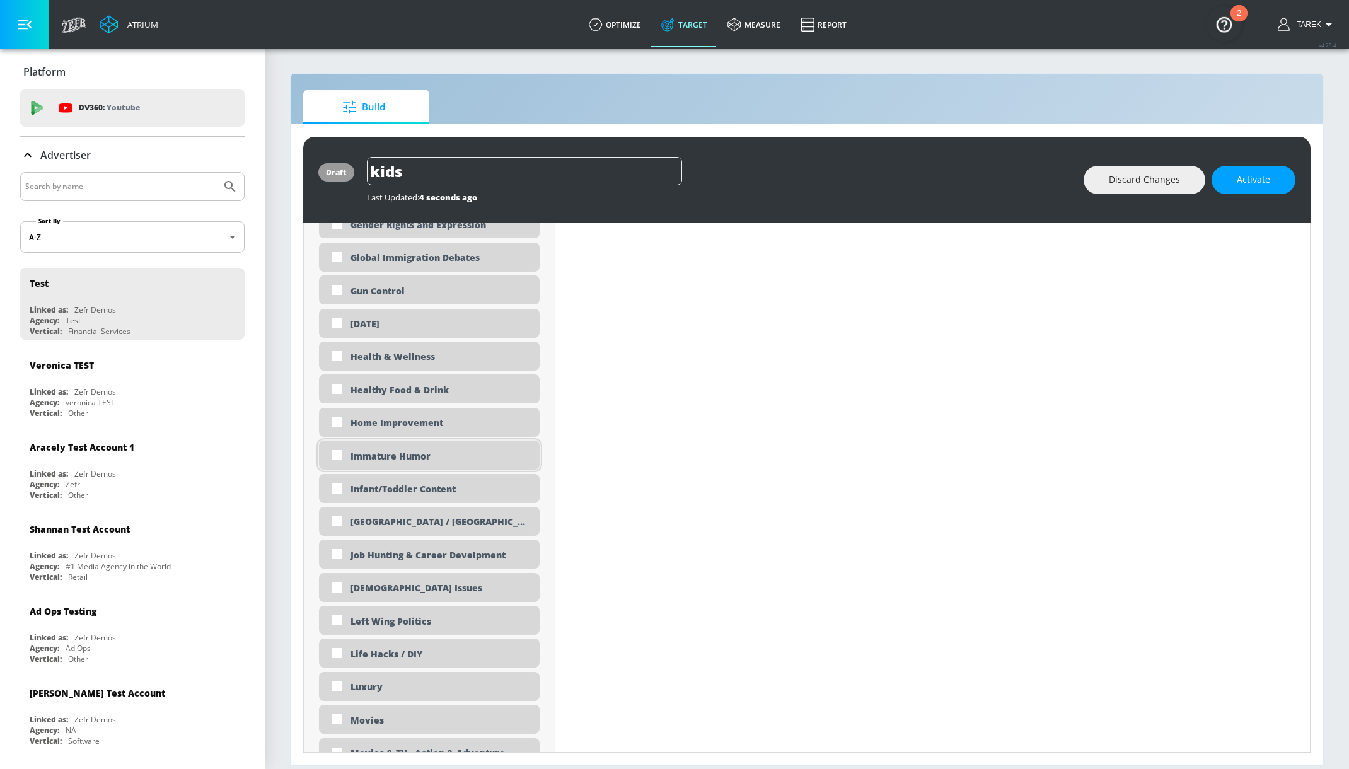
scroll to position [1962, 0]
click at [336, 487] on input "checkbox" at bounding box center [336, 487] width 23 height 23
checkbox input "true"
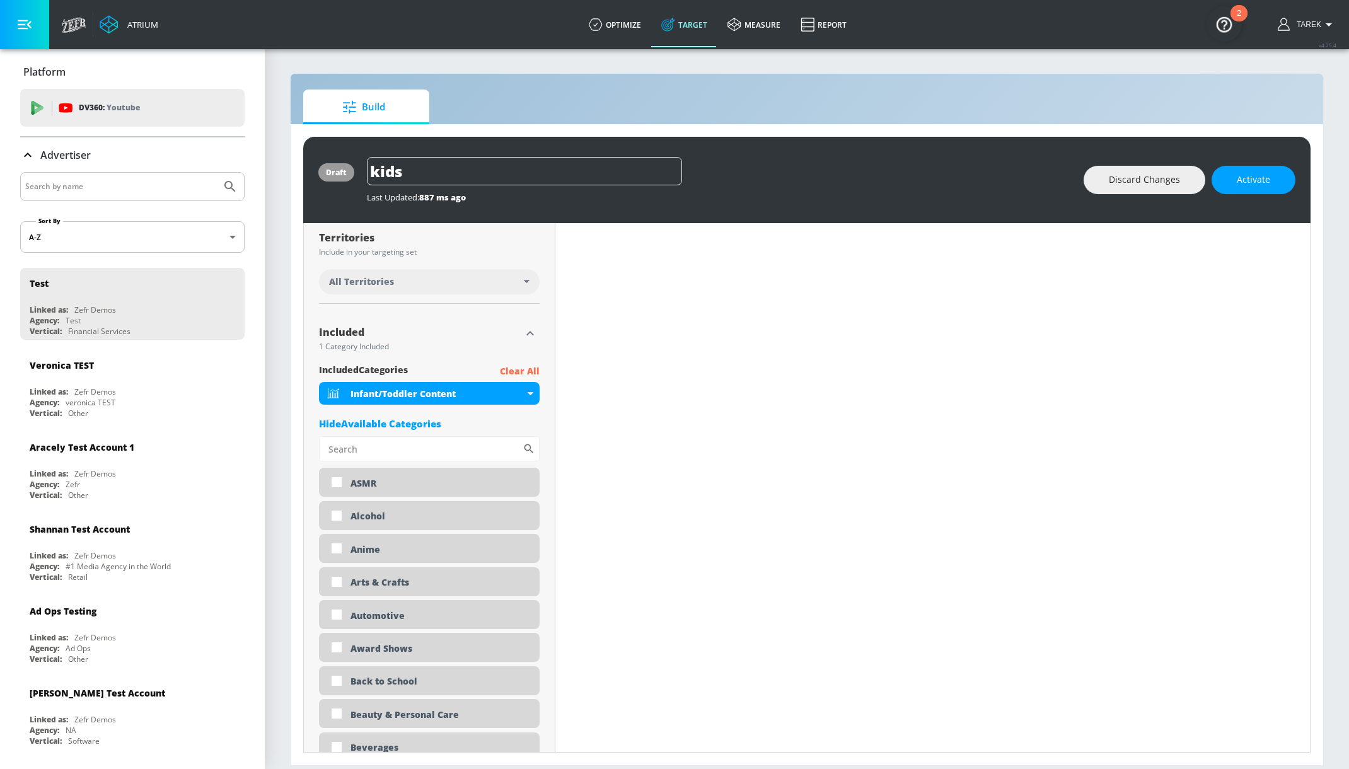
scroll to position [327, 0]
click at [523, 395] on div "Infant/Toddler Content" at bounding box center [429, 390] width 221 height 23
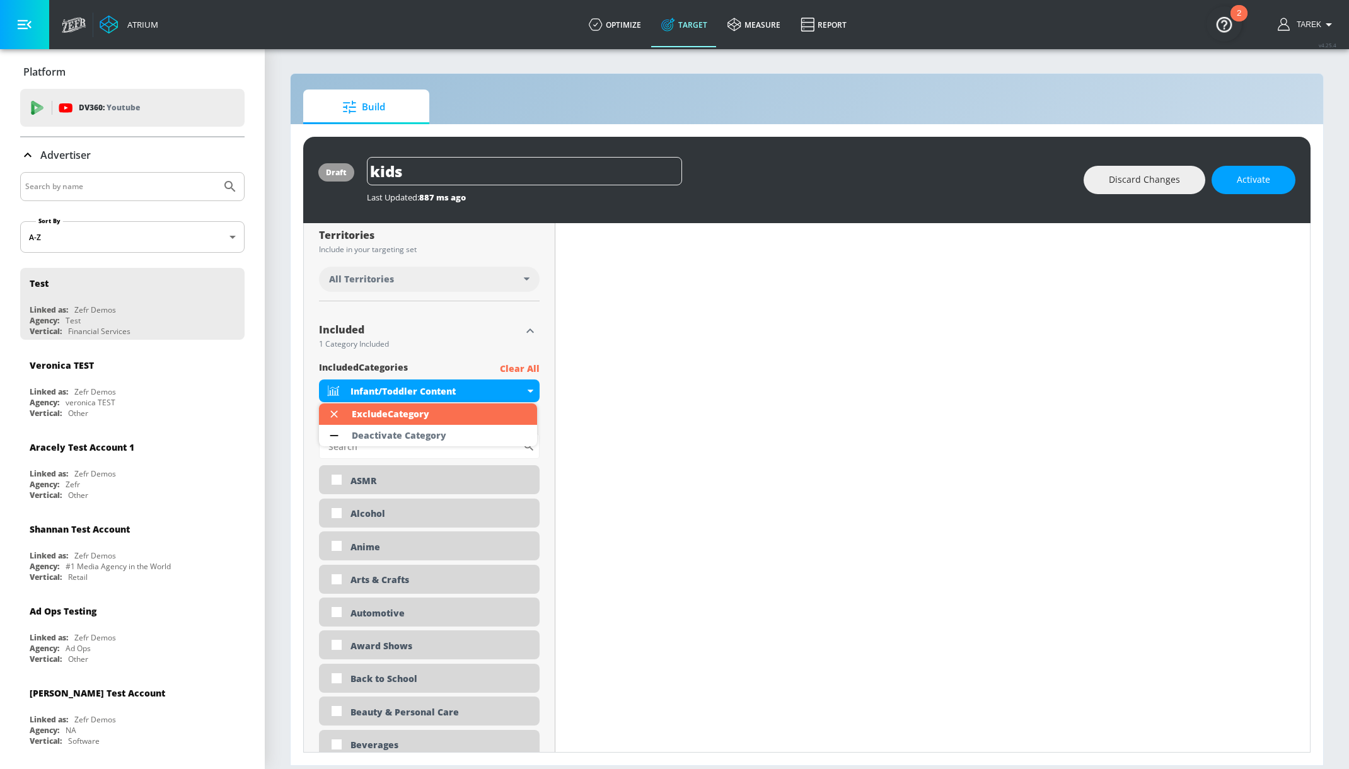
click at [688, 408] on div at bounding box center [674, 384] width 1349 height 769
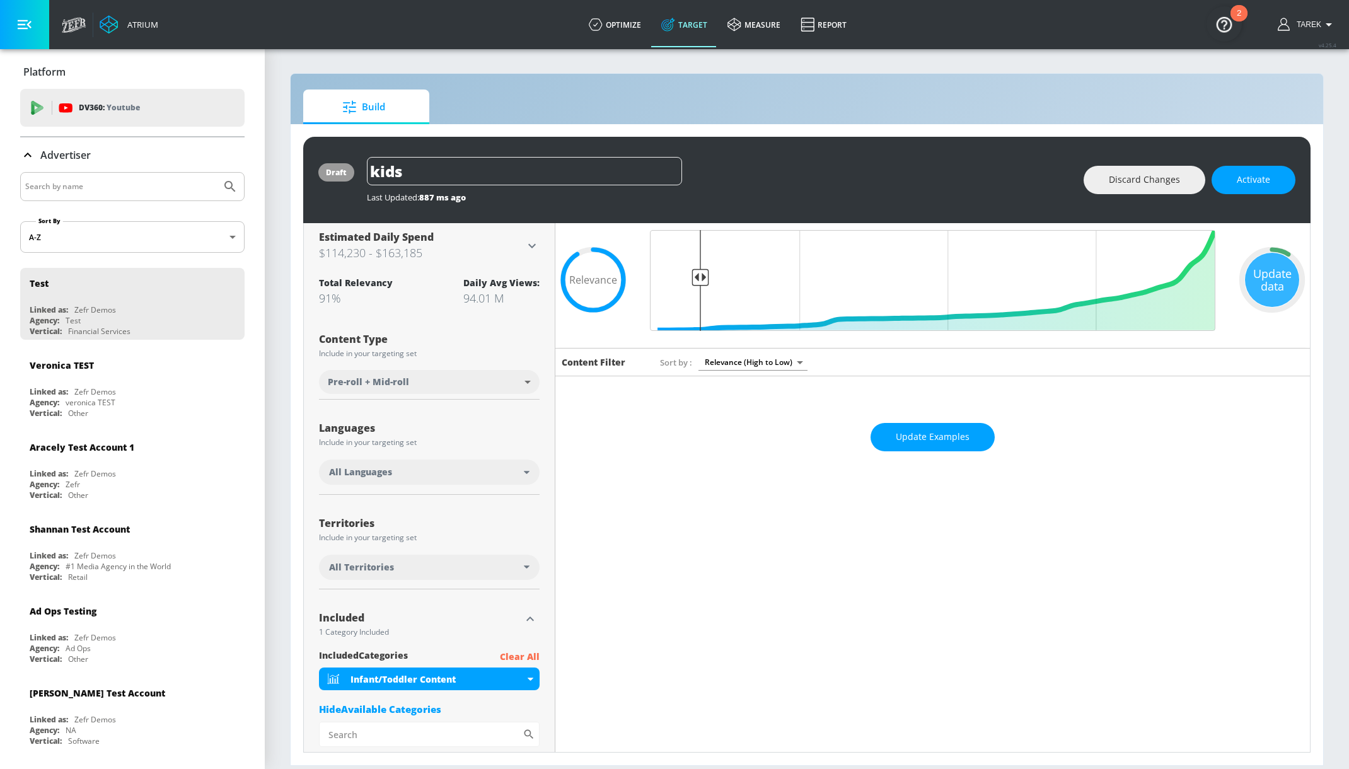
scroll to position [0, 0]
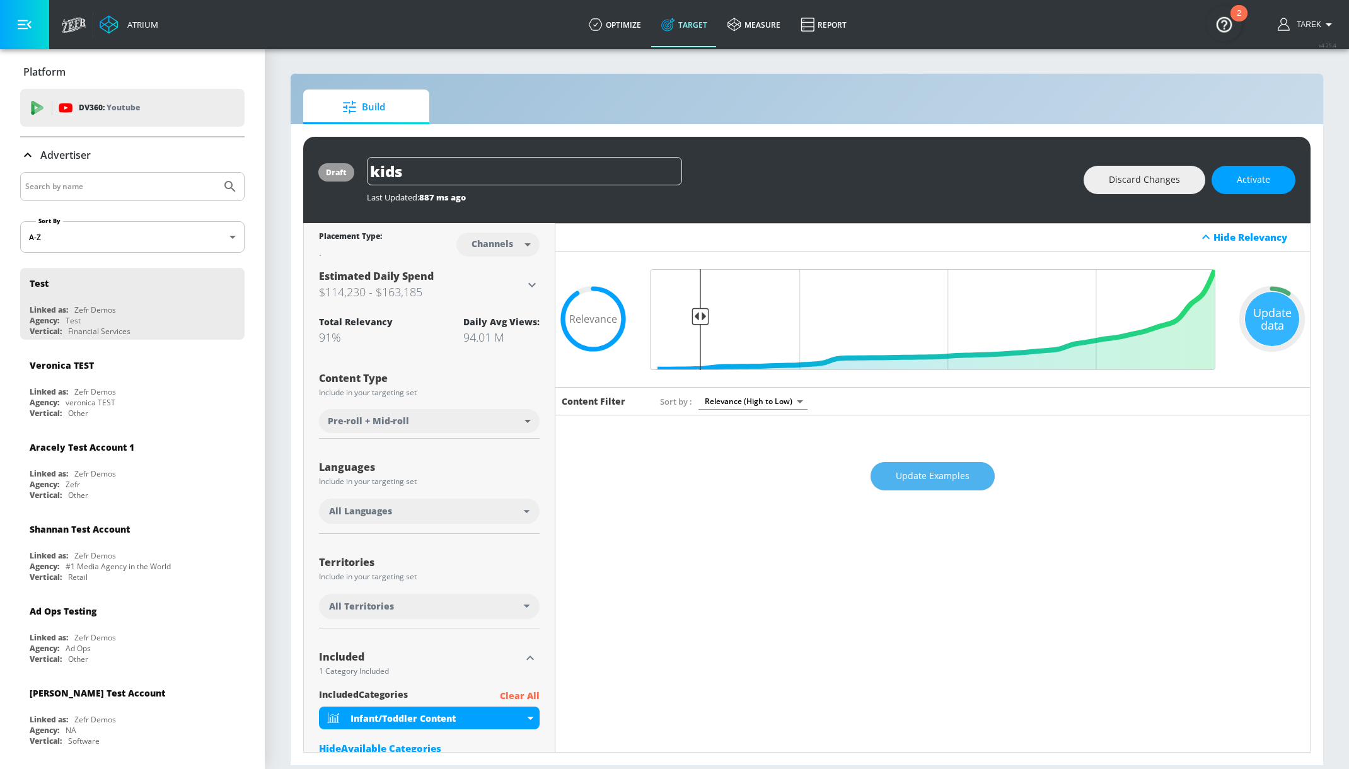
click at [935, 483] on span "Update Examples" at bounding box center [933, 476] width 74 height 16
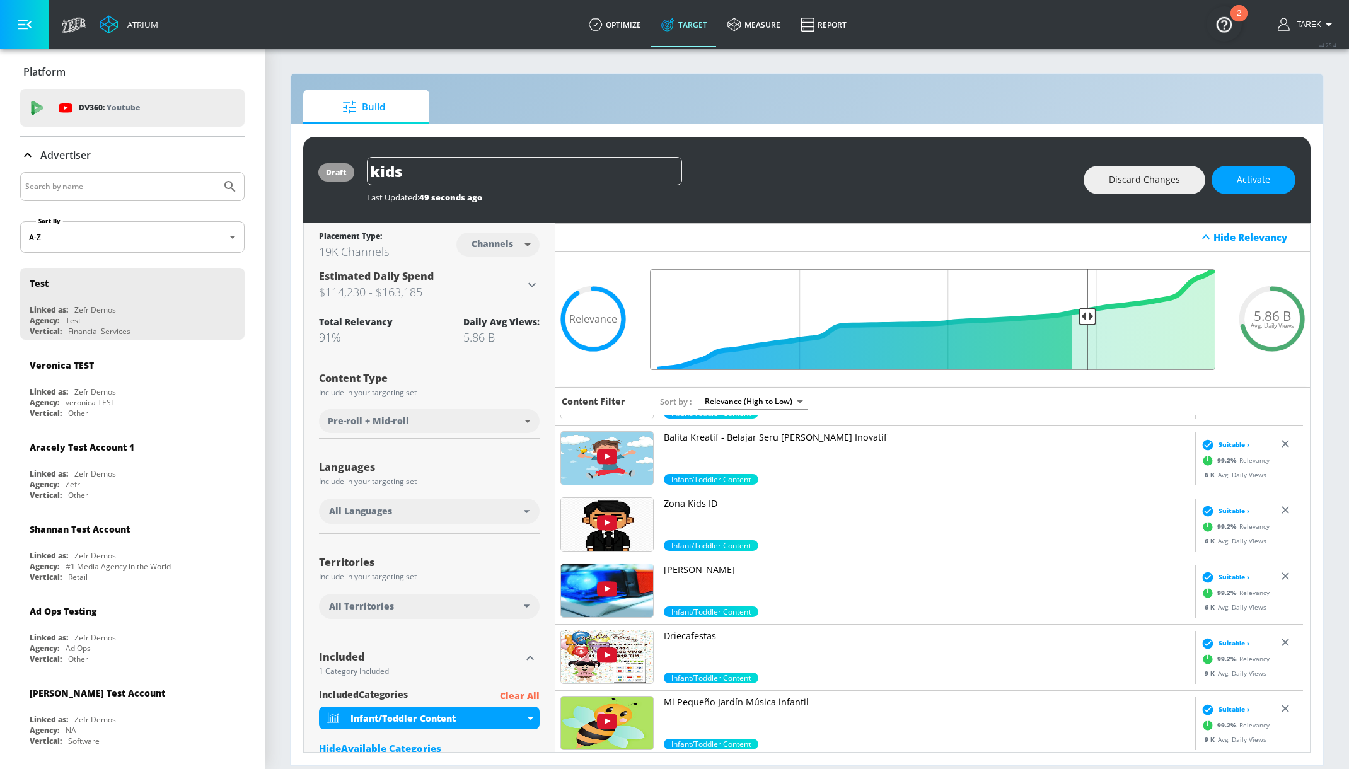
drag, startPoint x: 698, startPoint y: 315, endPoint x: 1080, endPoint y: 291, distance: 383.4
type input "0.26"
click at [1080, 291] on input "Final Threshold" at bounding box center [933, 319] width 578 height 101
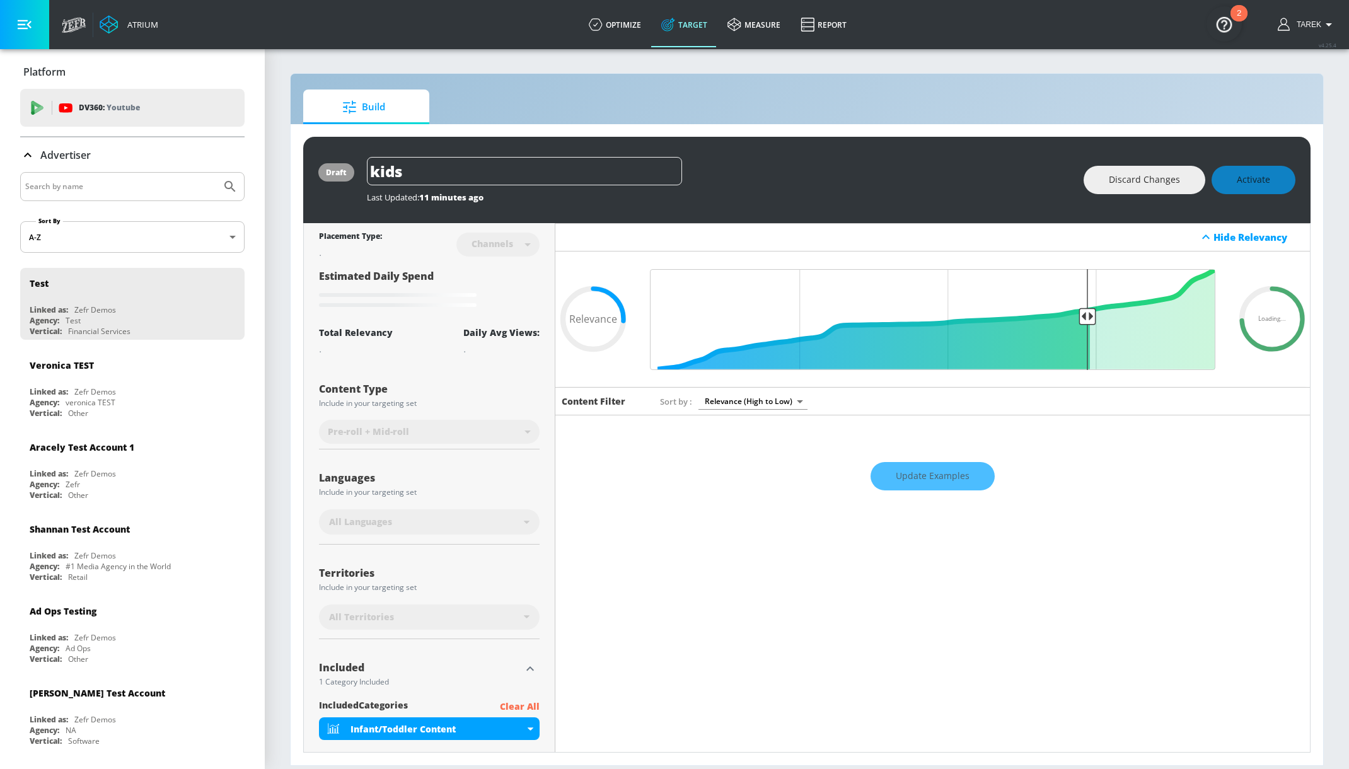
click at [908, 466] on div "Update Examples" at bounding box center [932, 476] width 755 height 44
click at [908, 469] on div "Update Examples" at bounding box center [932, 476] width 755 height 44
click at [913, 482] on div "Update Examples" at bounding box center [932, 476] width 755 height 44
click at [930, 479] on div "Update Examples" at bounding box center [932, 476] width 755 height 44
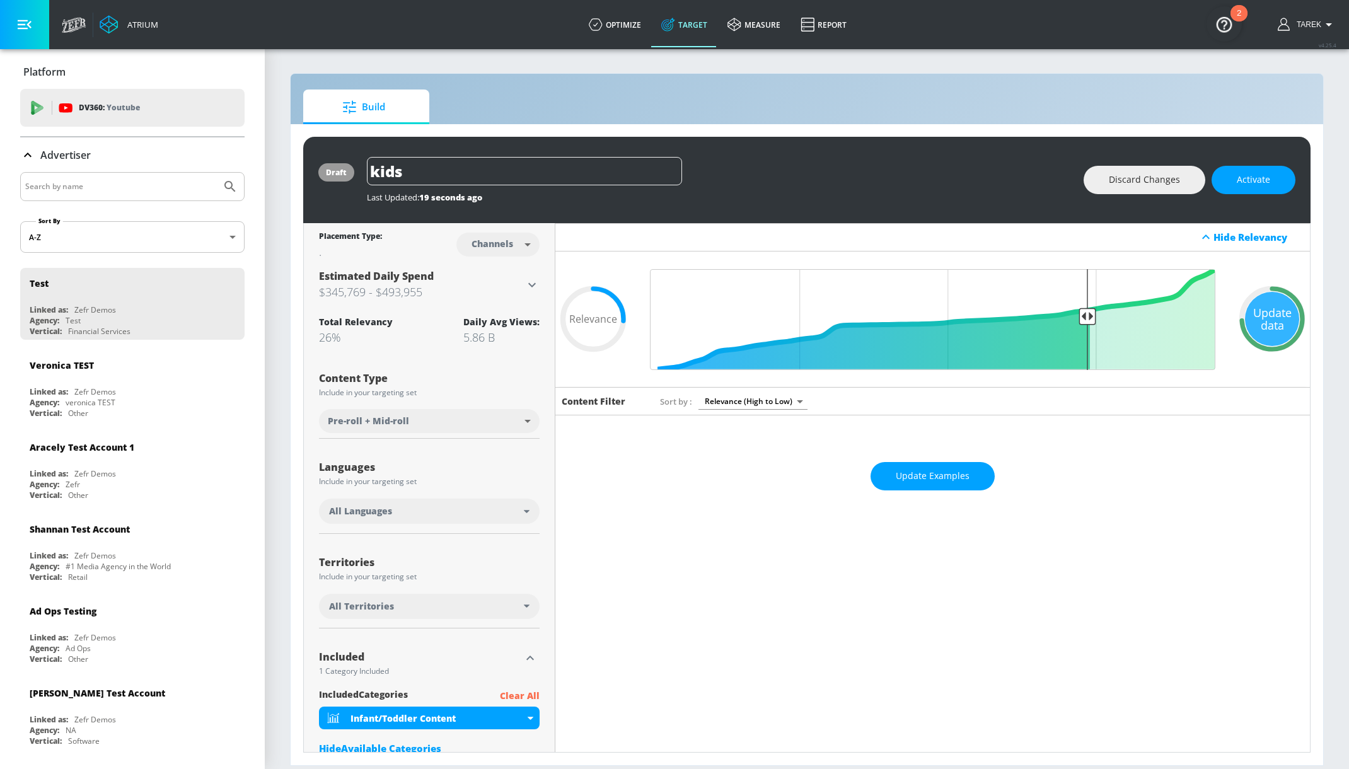
click at [918, 474] on div "Update Examples" at bounding box center [932, 476] width 755 height 44
click at [907, 477] on span "Update Examples" at bounding box center [933, 476] width 74 height 16
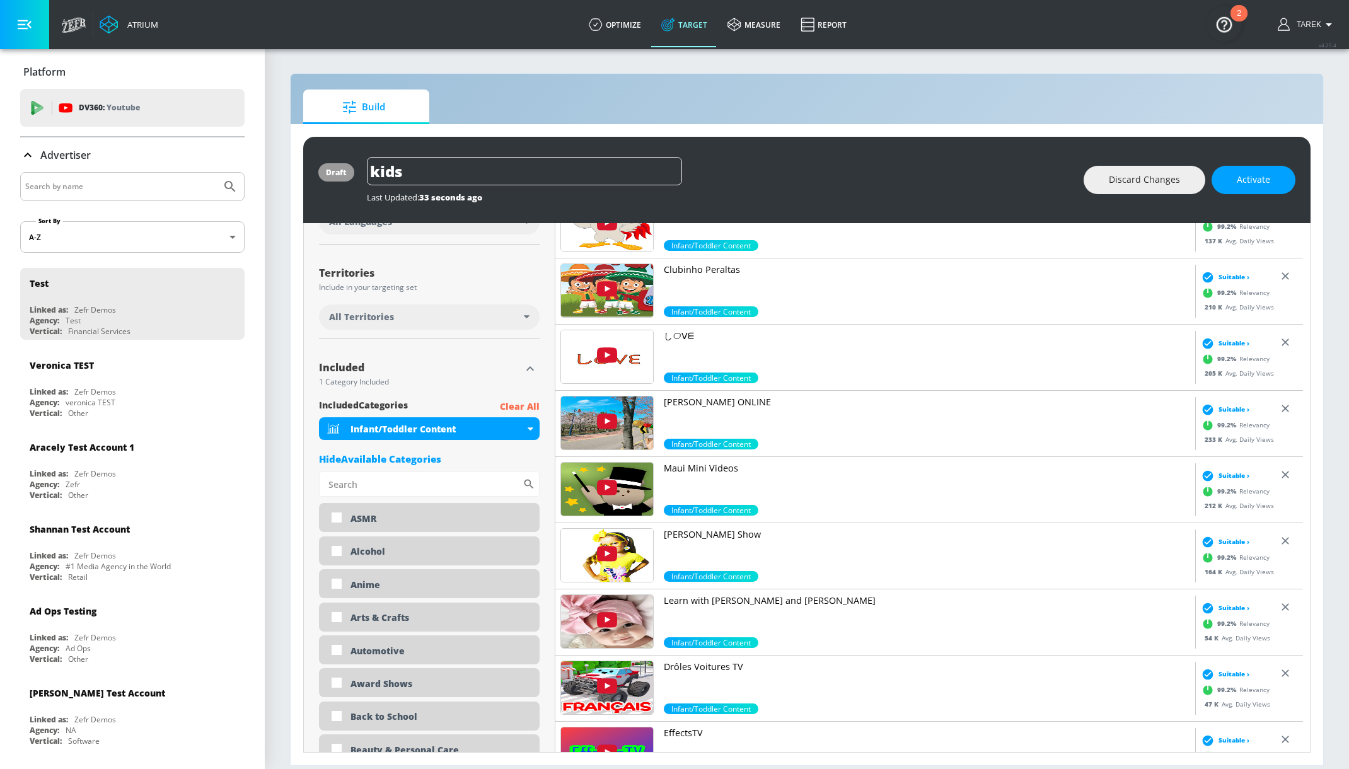
scroll to position [216, 0]
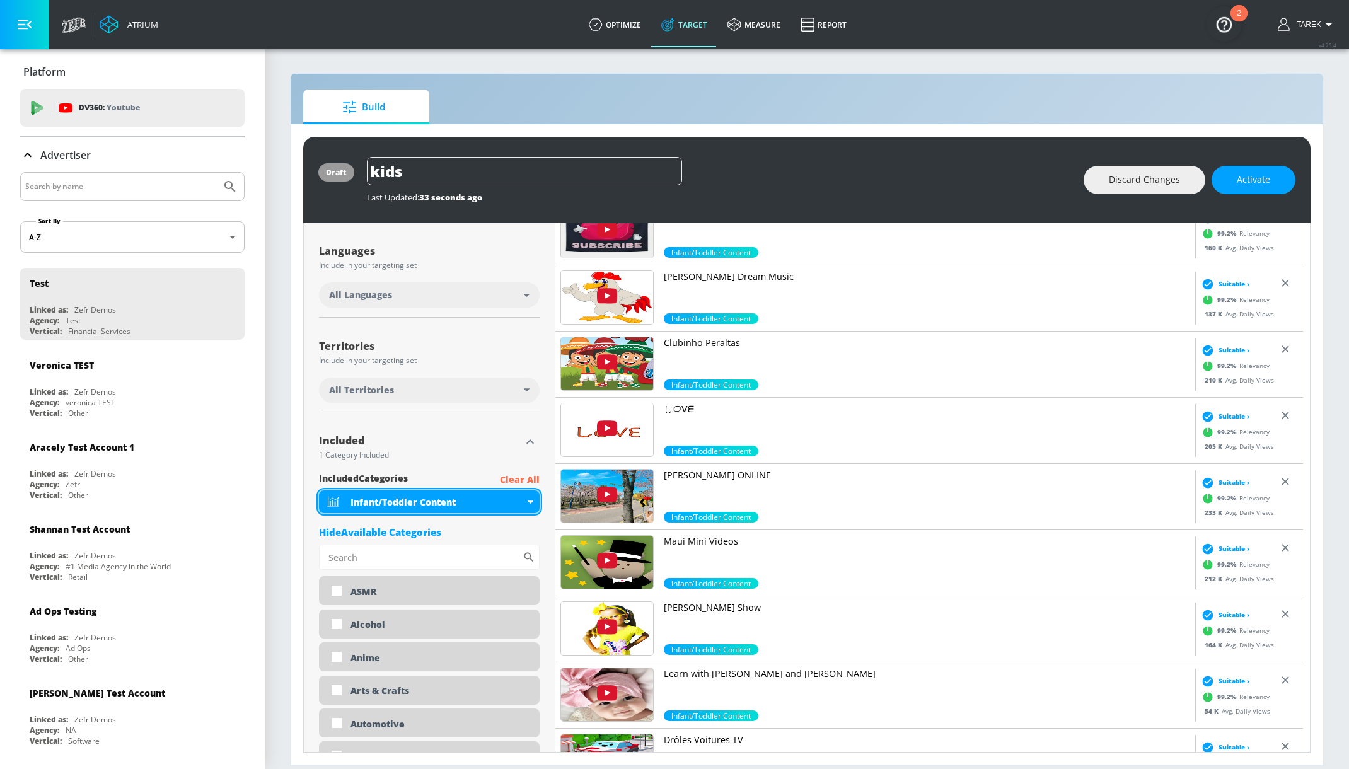
click at [434, 504] on div "Infant/Toddler Content" at bounding box center [437, 502] width 174 height 12
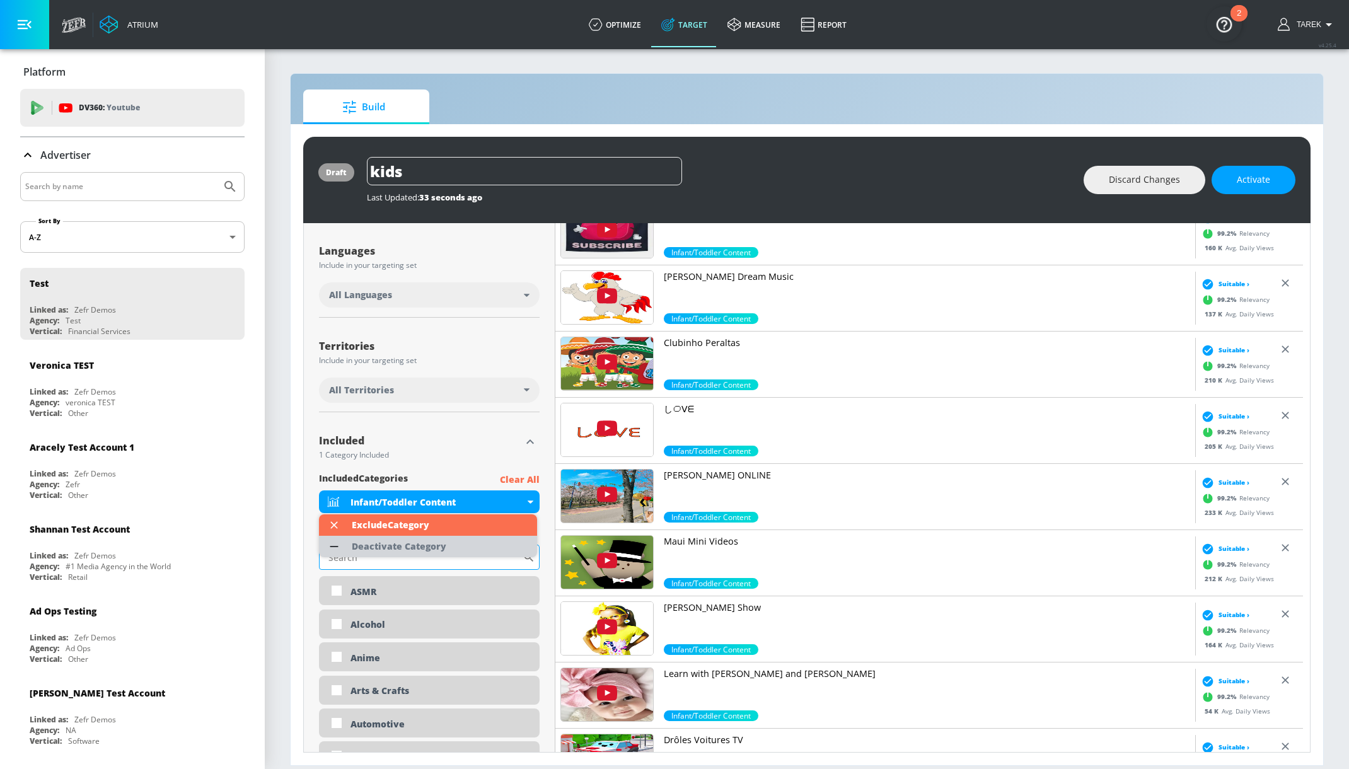
click at [375, 546] on div "Deactivate Category" at bounding box center [399, 546] width 95 height 9
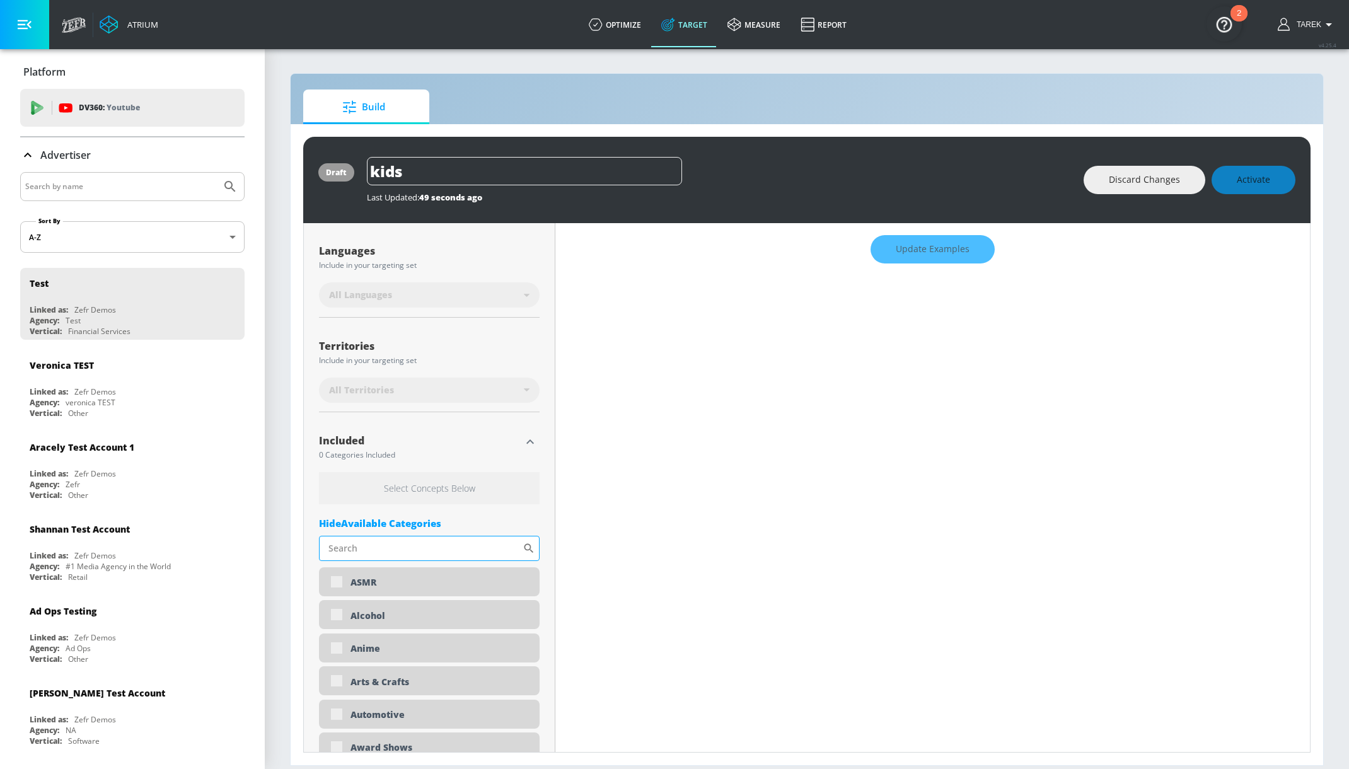
click at [386, 546] on input "Sort By" at bounding box center [421, 548] width 204 height 25
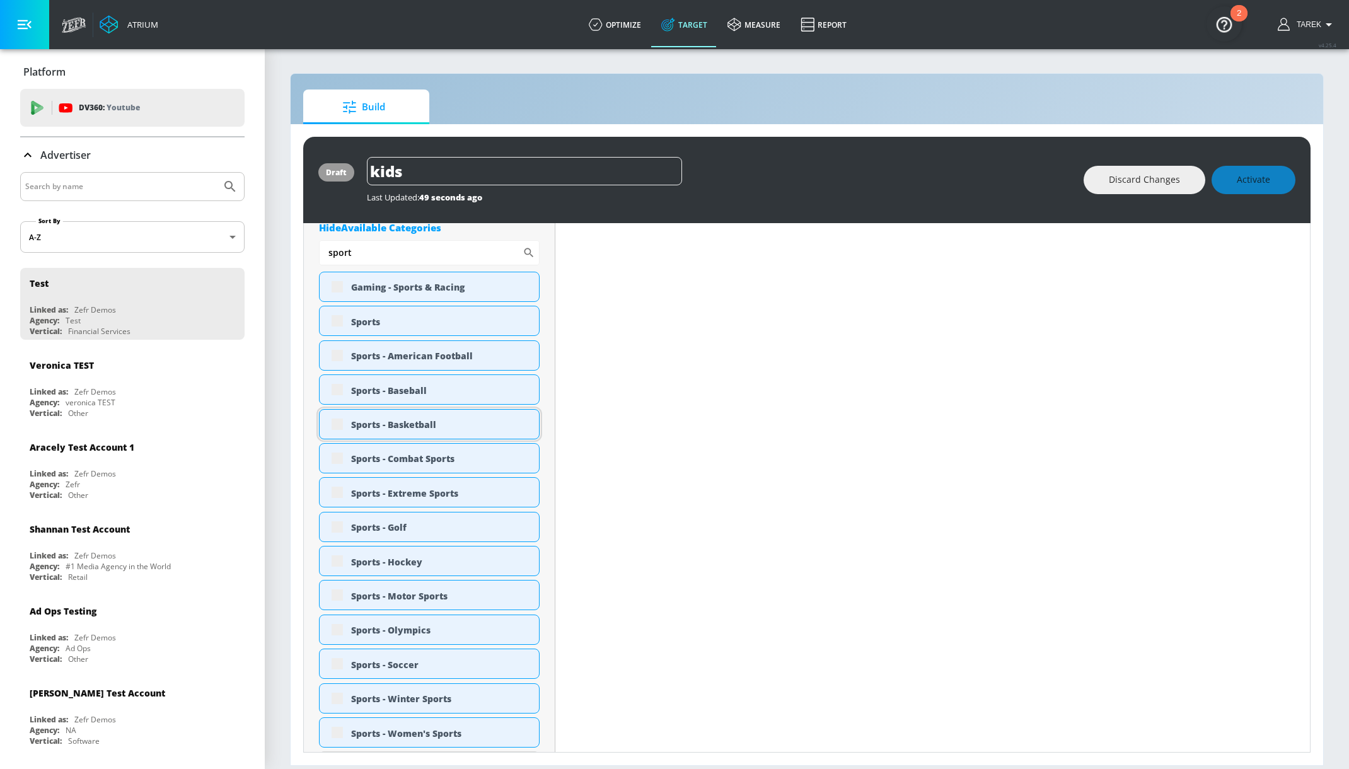
scroll to position [374, 0]
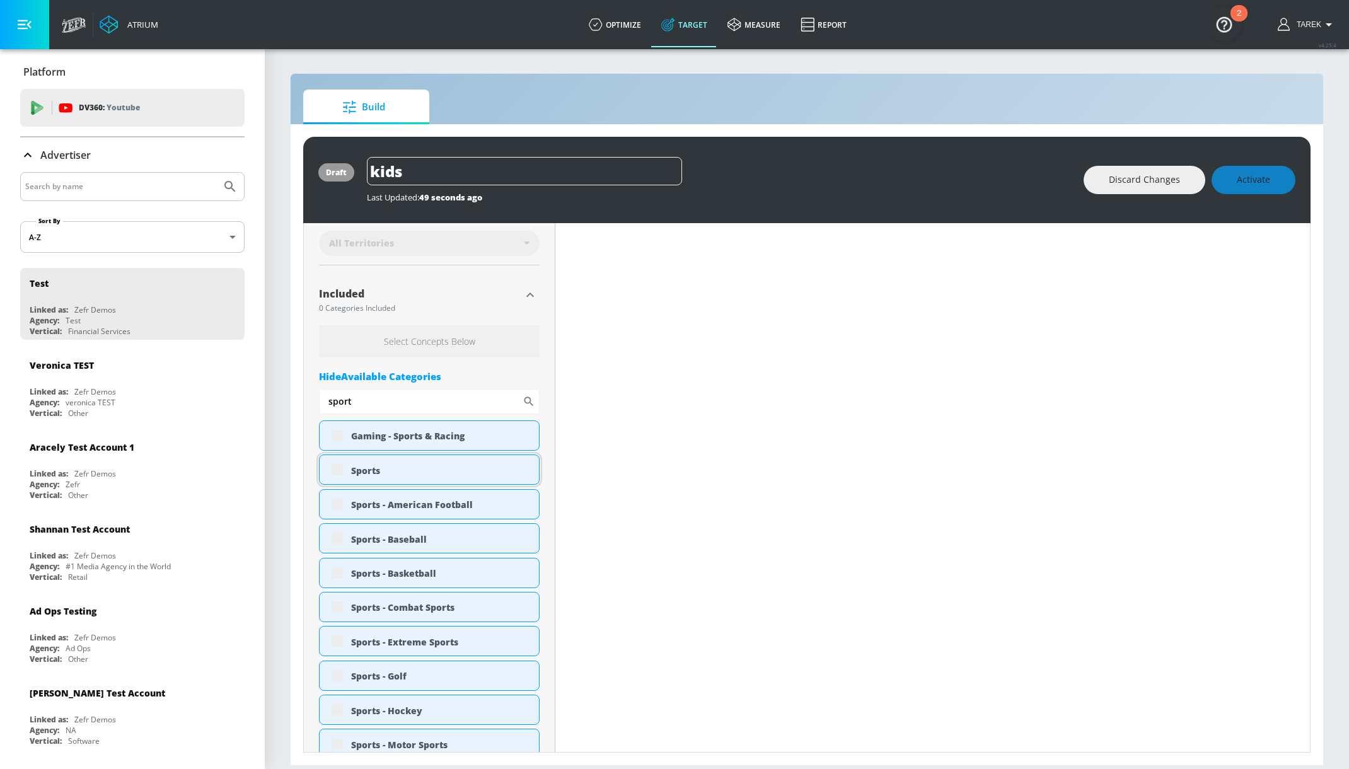
click at [337, 468] on div "Sports" at bounding box center [429, 469] width 221 height 30
click at [377, 470] on div "Sports" at bounding box center [440, 471] width 178 height 12
click at [335, 473] on div "Sports" at bounding box center [429, 469] width 221 height 30
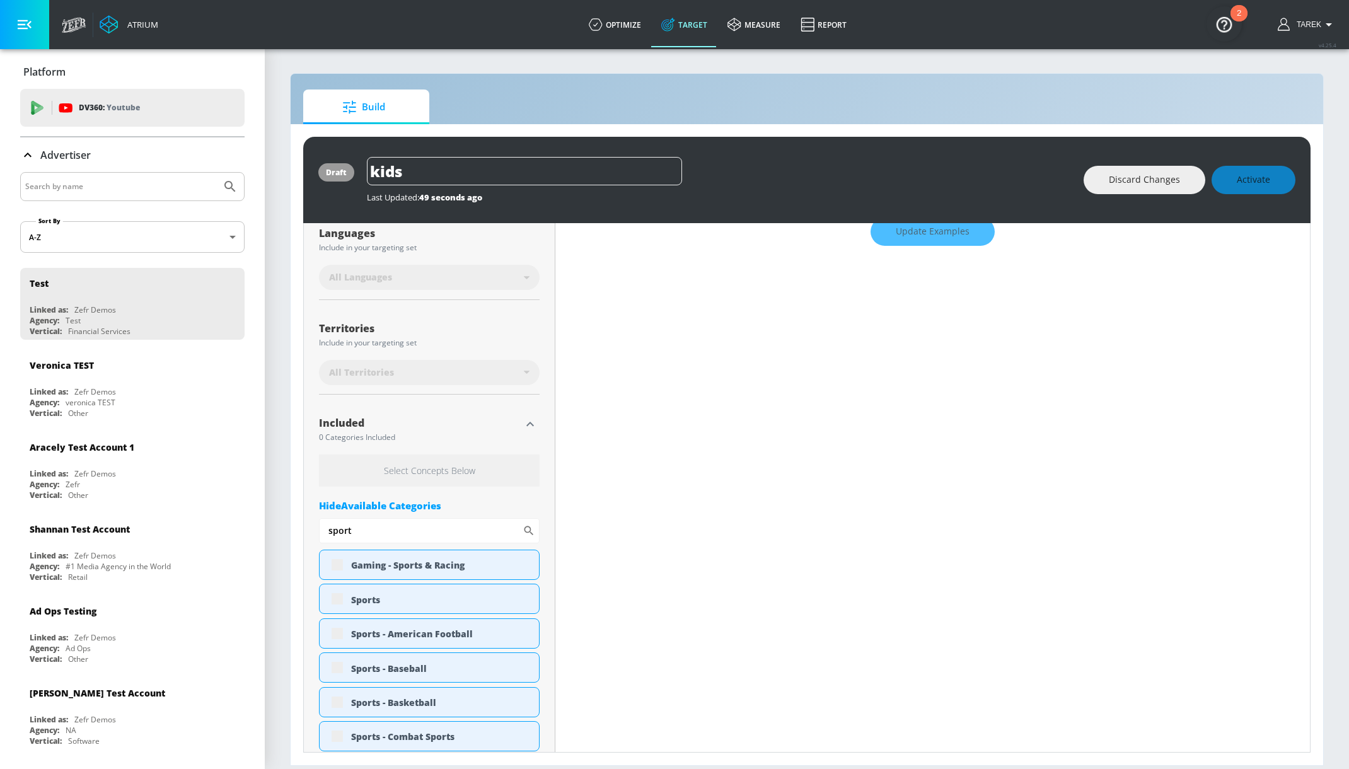
scroll to position [246, 0]
click at [376, 536] on input "sport" at bounding box center [421, 529] width 204 height 25
type input "s"
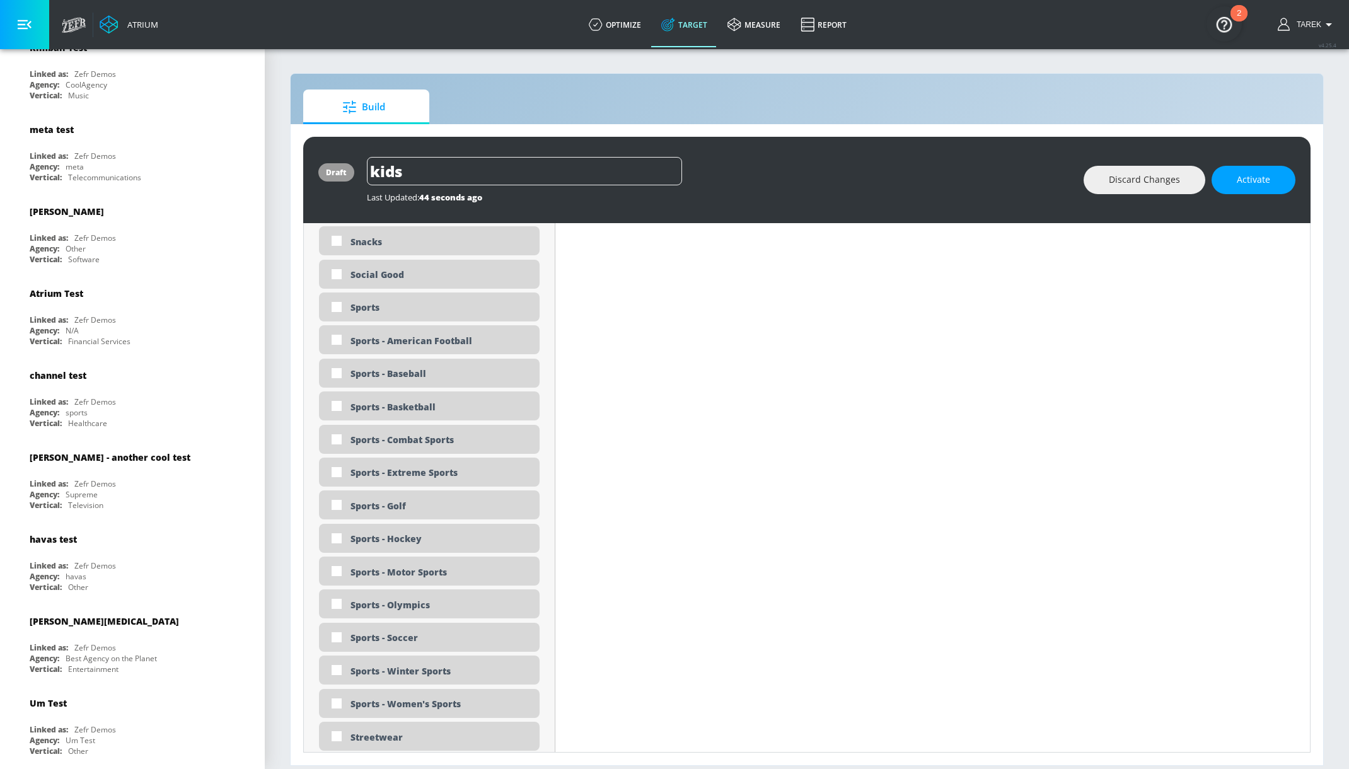
scroll to position [3399, 0]
click at [341, 279] on input "checkbox" at bounding box center [336, 271] width 23 height 23
checkbox input "true"
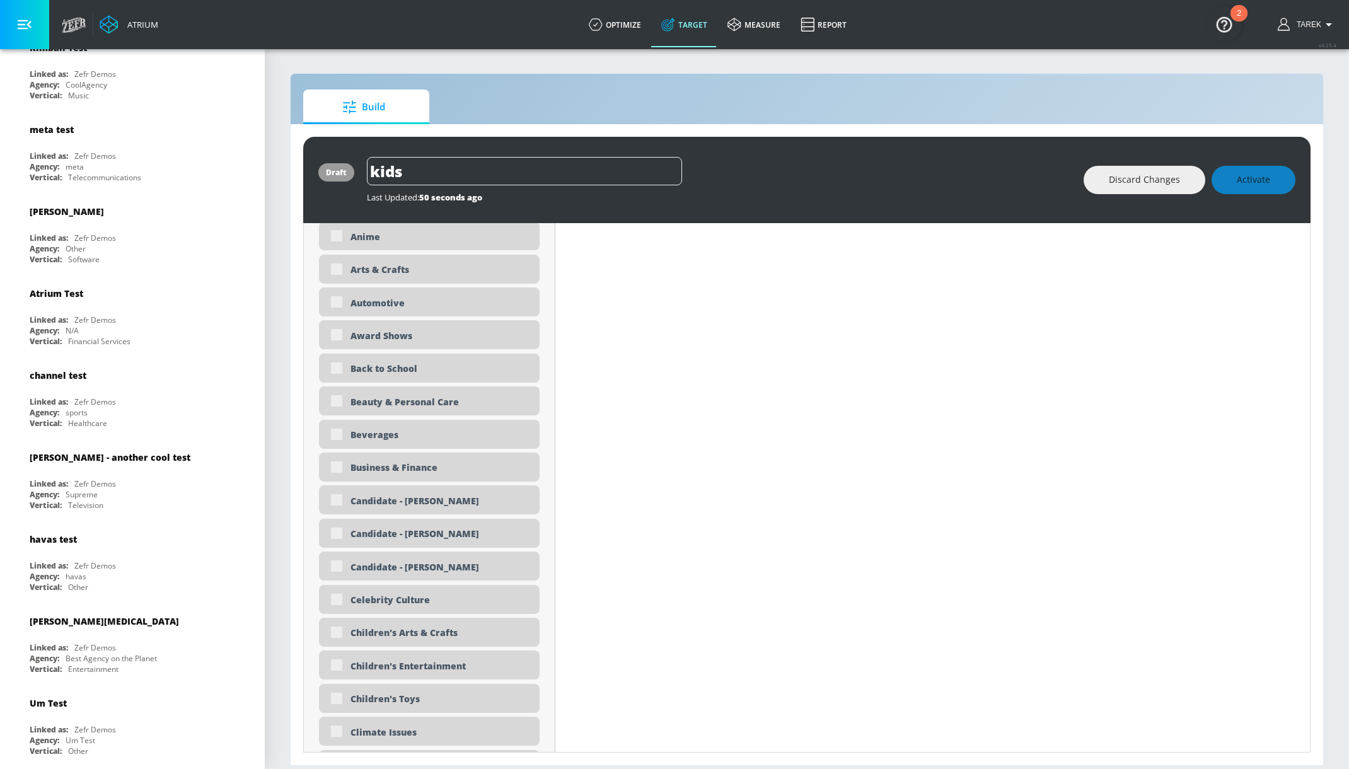
scroll to position [0, 0]
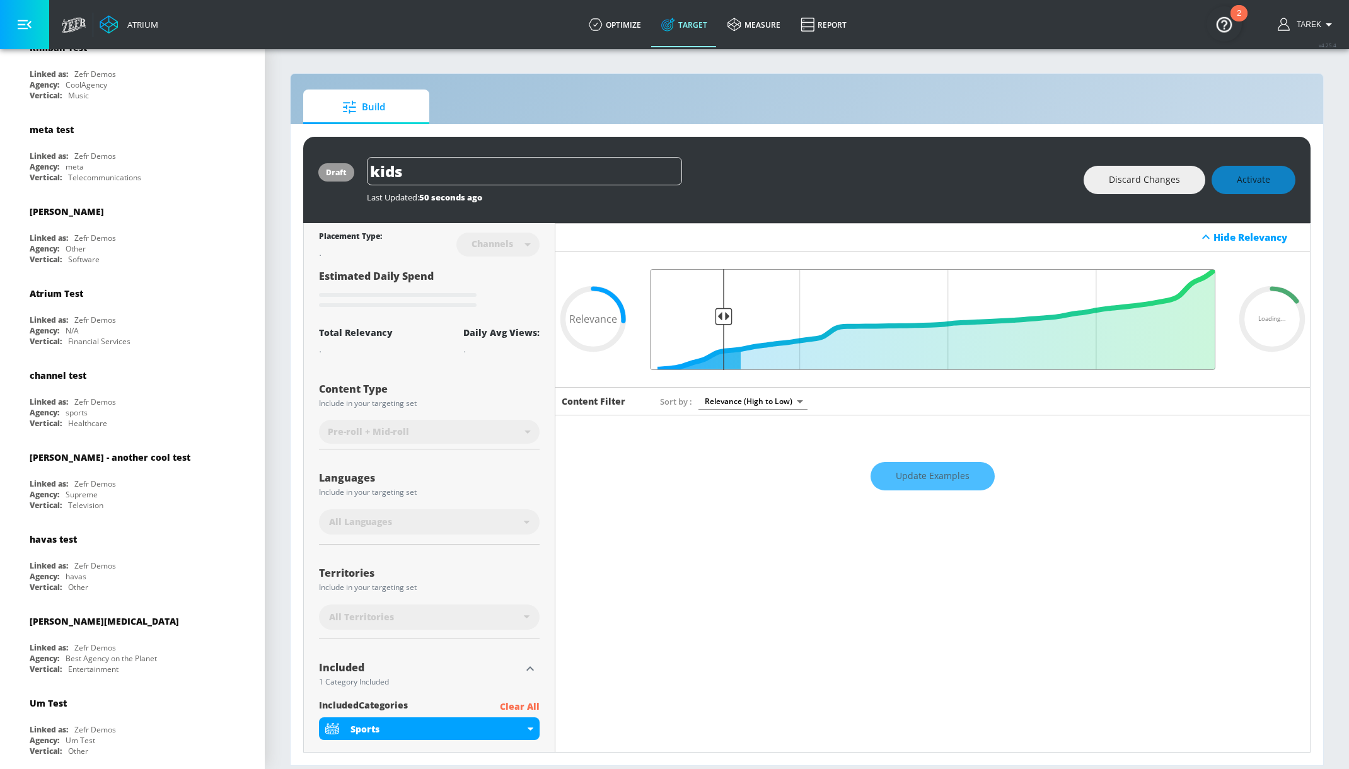
drag, startPoint x: 1078, startPoint y: 316, endPoint x: 721, endPoint y: 360, distance: 360.0
click at [721, 360] on input "Final Threshold" at bounding box center [933, 319] width 578 height 101
click at [908, 476] on div "Update Examples" at bounding box center [932, 476] width 755 height 44
type input "0.26"
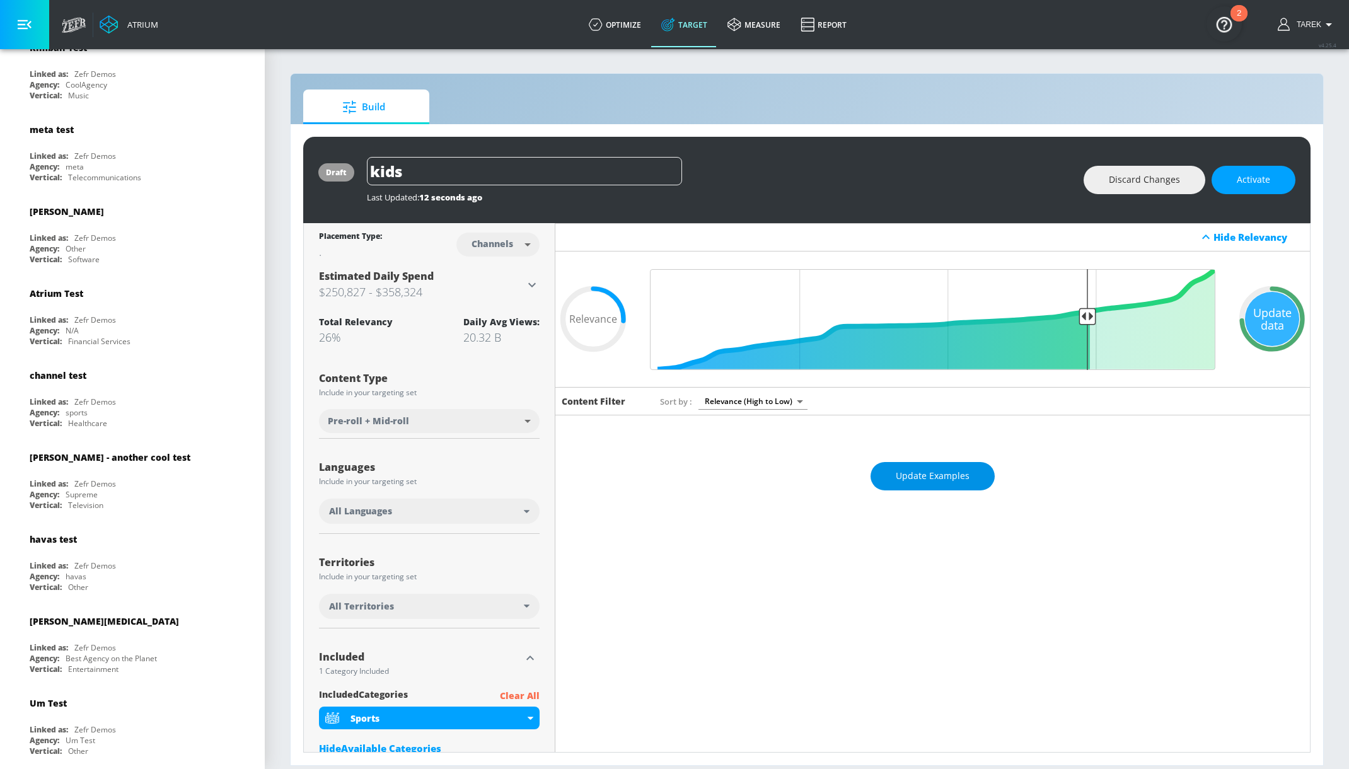
click at [925, 475] on span "Update Examples" at bounding box center [933, 476] width 74 height 16
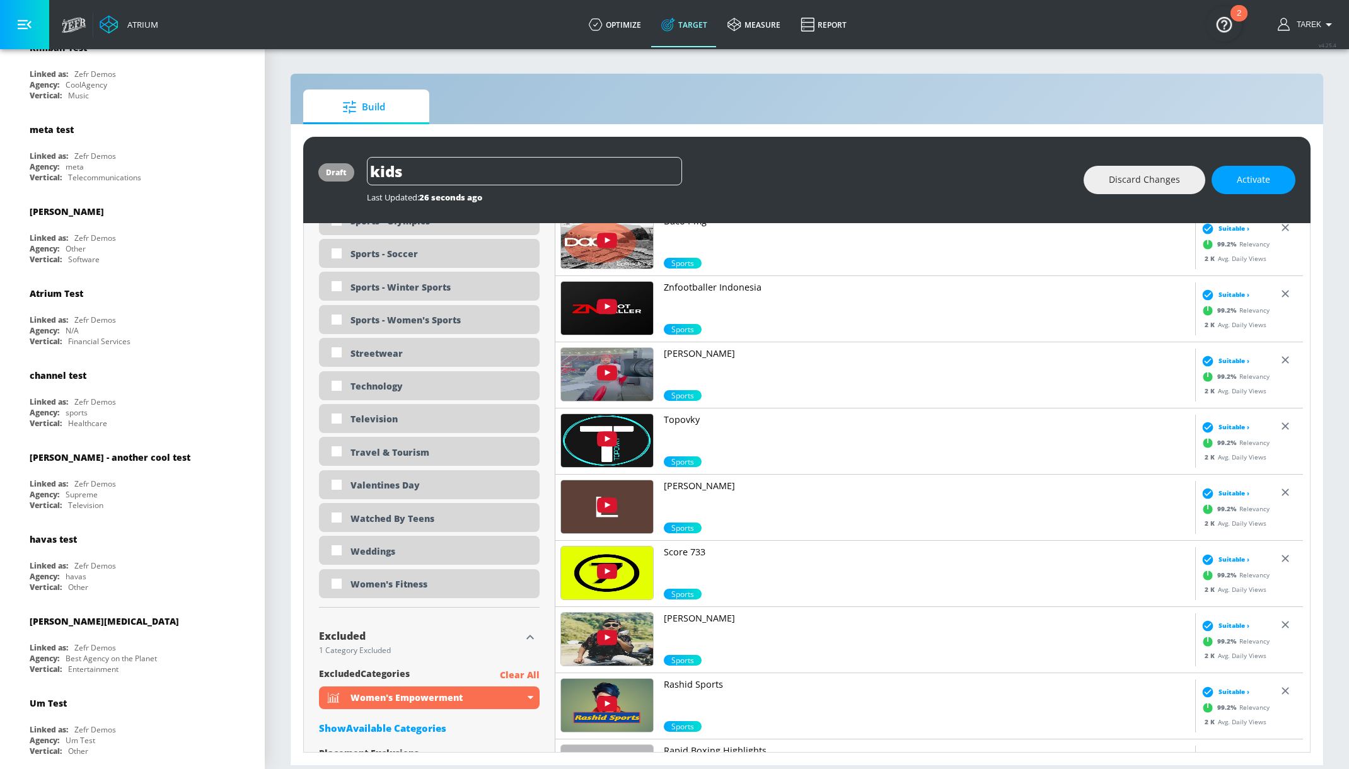
scroll to position [3778, 0]
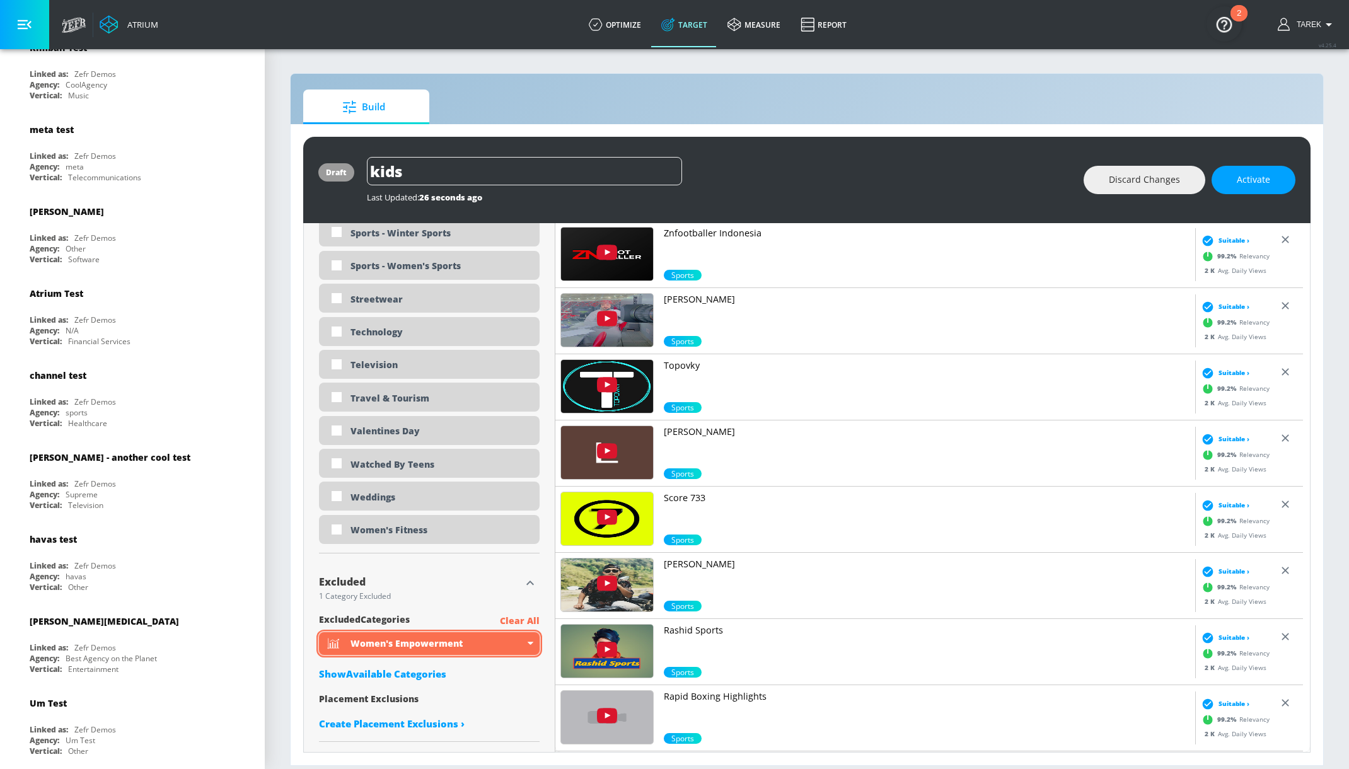
click at [486, 639] on div "Women's Empowerment" at bounding box center [437, 643] width 174 height 12
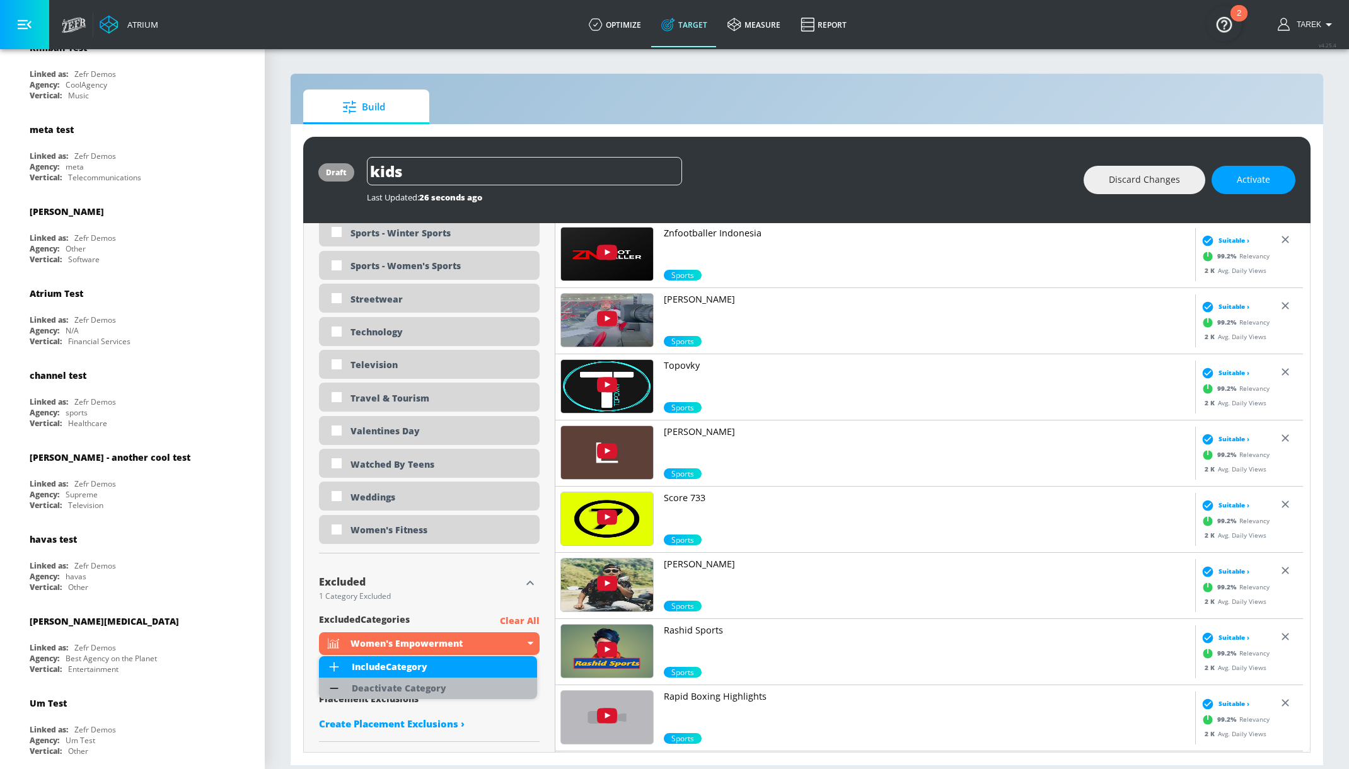
click at [411, 686] on div "Deactivate Category" at bounding box center [399, 688] width 95 height 9
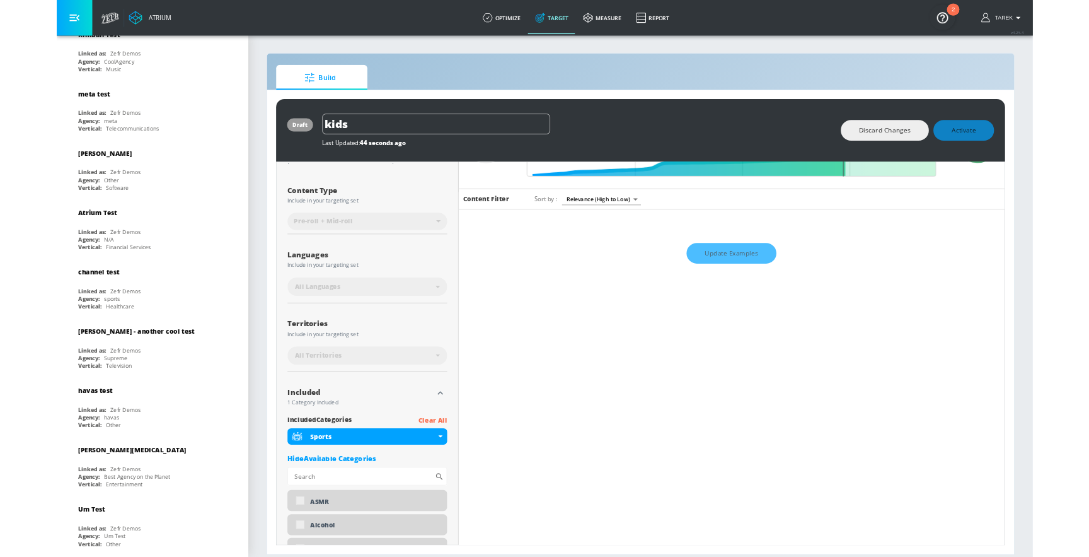
scroll to position [0, 0]
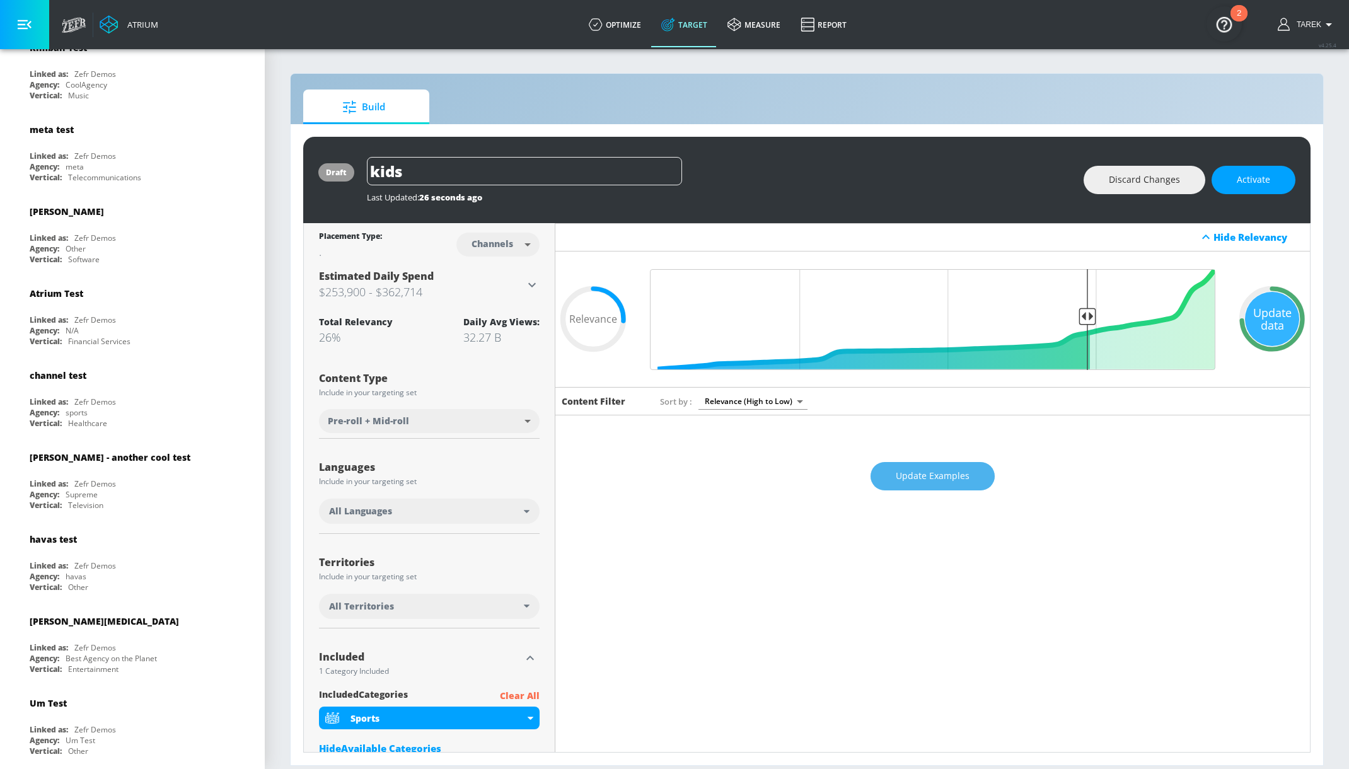
click at [935, 477] on span "Update Examples" at bounding box center [933, 476] width 74 height 16
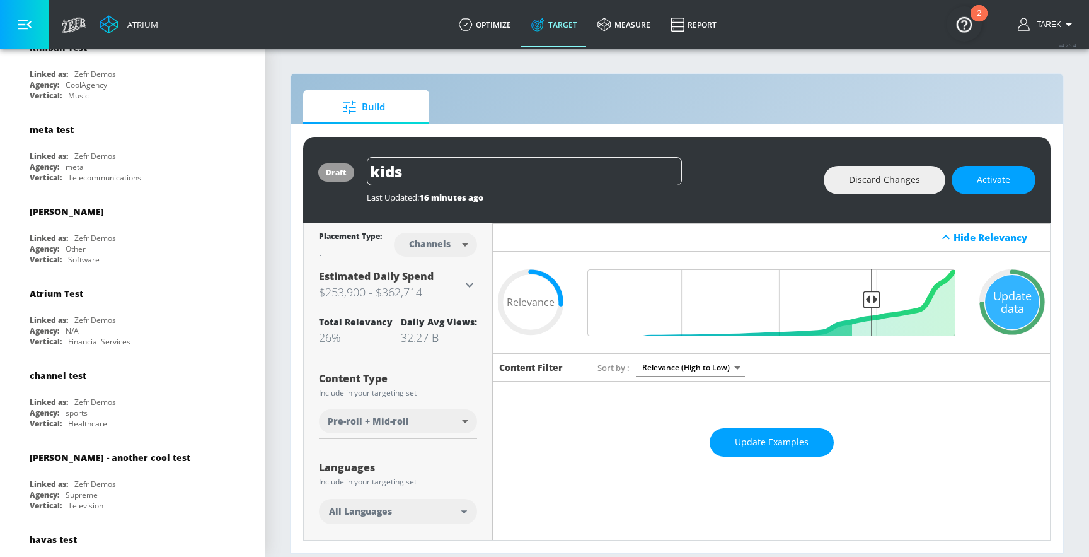
scroll to position [5902, 0]
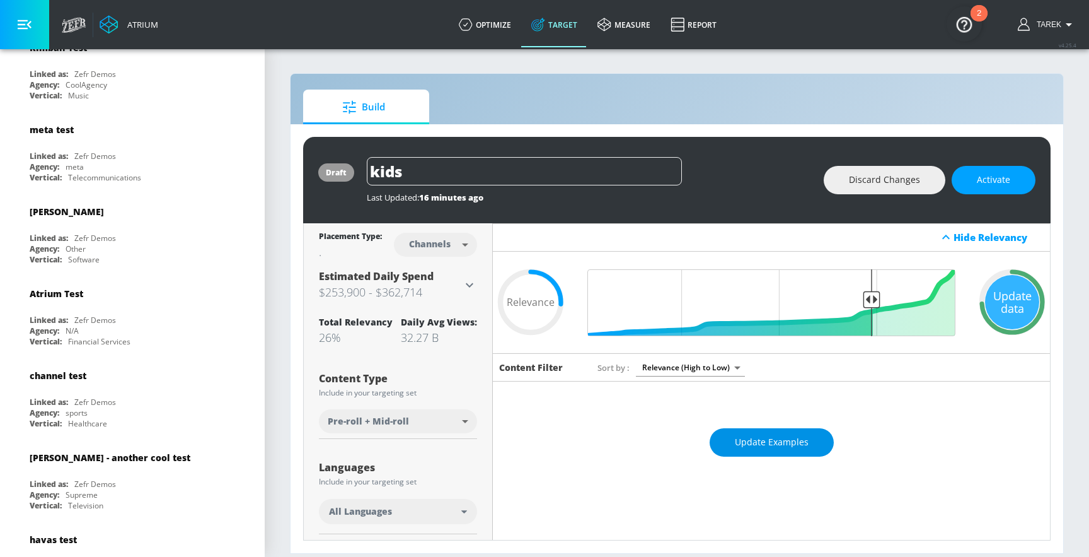
click at [764, 442] on span "Update Examples" at bounding box center [772, 442] width 74 height 16
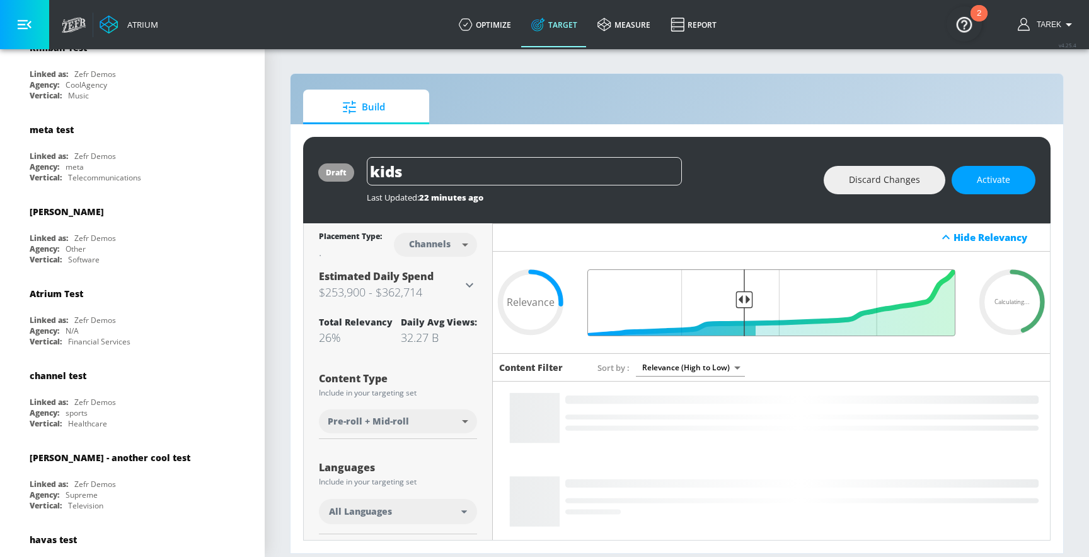
drag, startPoint x: 874, startPoint y: 295, endPoint x: 743, endPoint y: 306, distance: 131.6
type input "0.59"
click at [743, 306] on input "Final Threshold" at bounding box center [771, 302] width 381 height 67
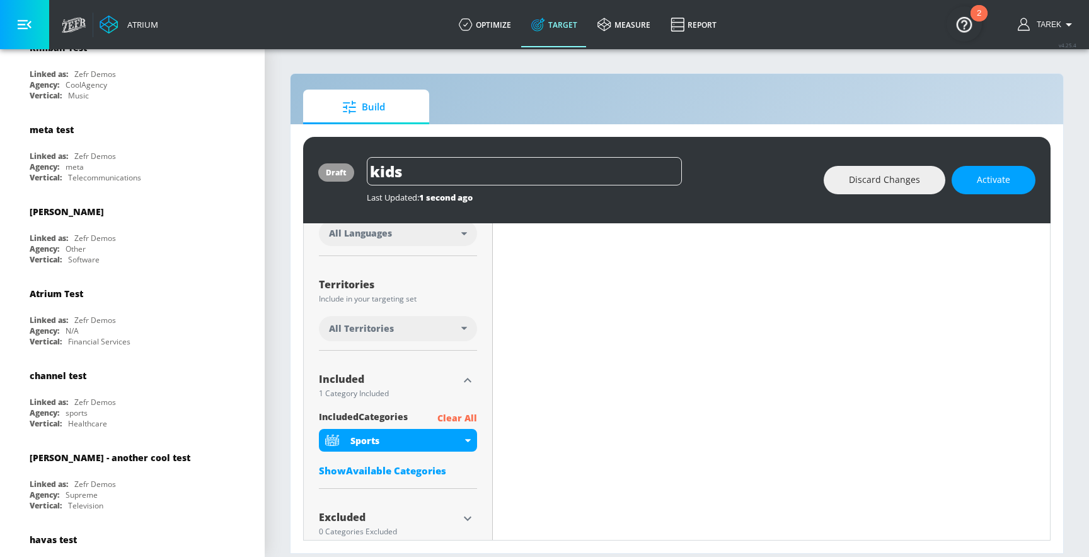
scroll to position [303, 0]
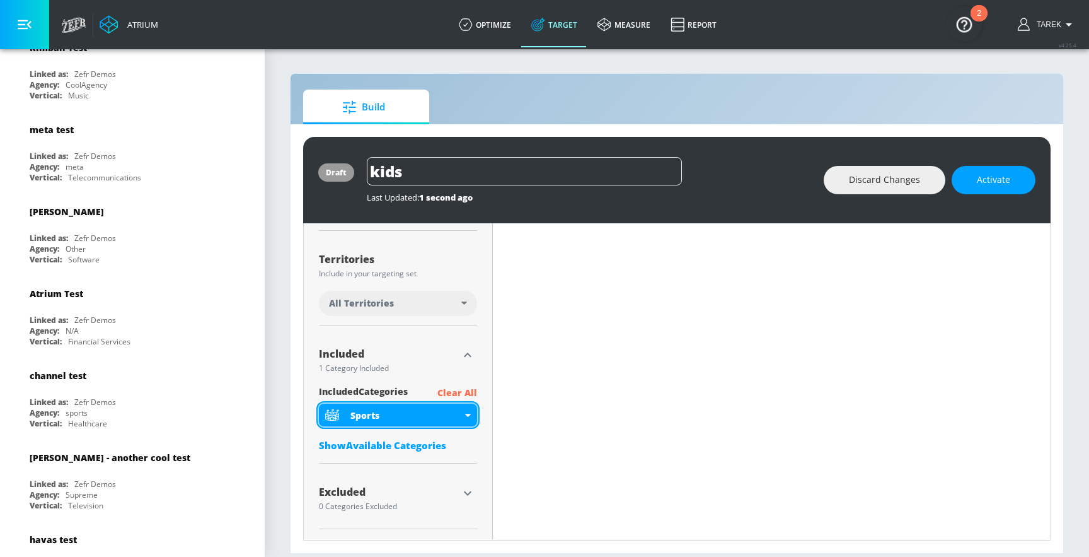
click at [452, 414] on div "Sports" at bounding box center [406, 415] width 112 height 12
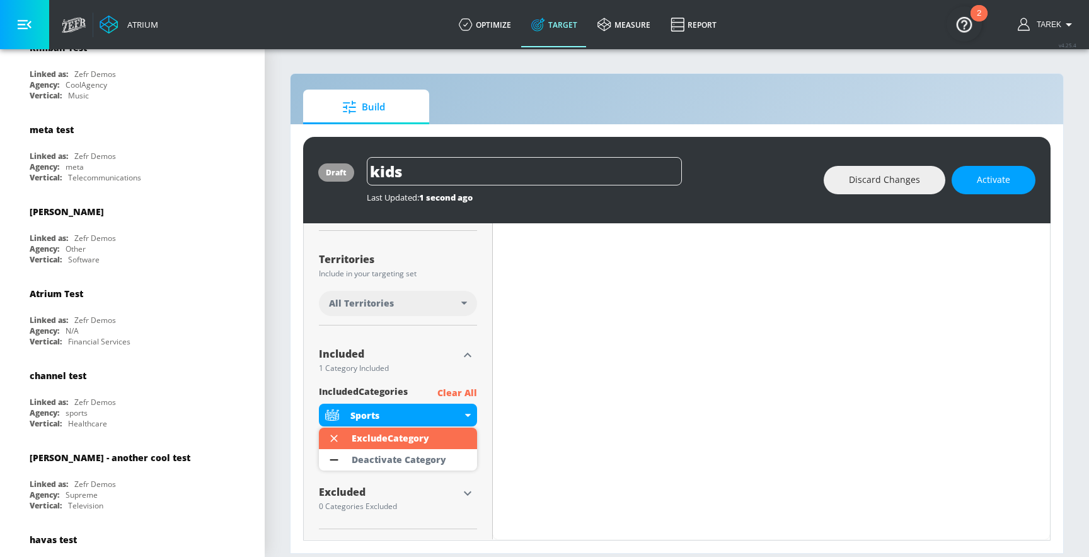
click at [452, 414] on div at bounding box center [544, 278] width 1089 height 557
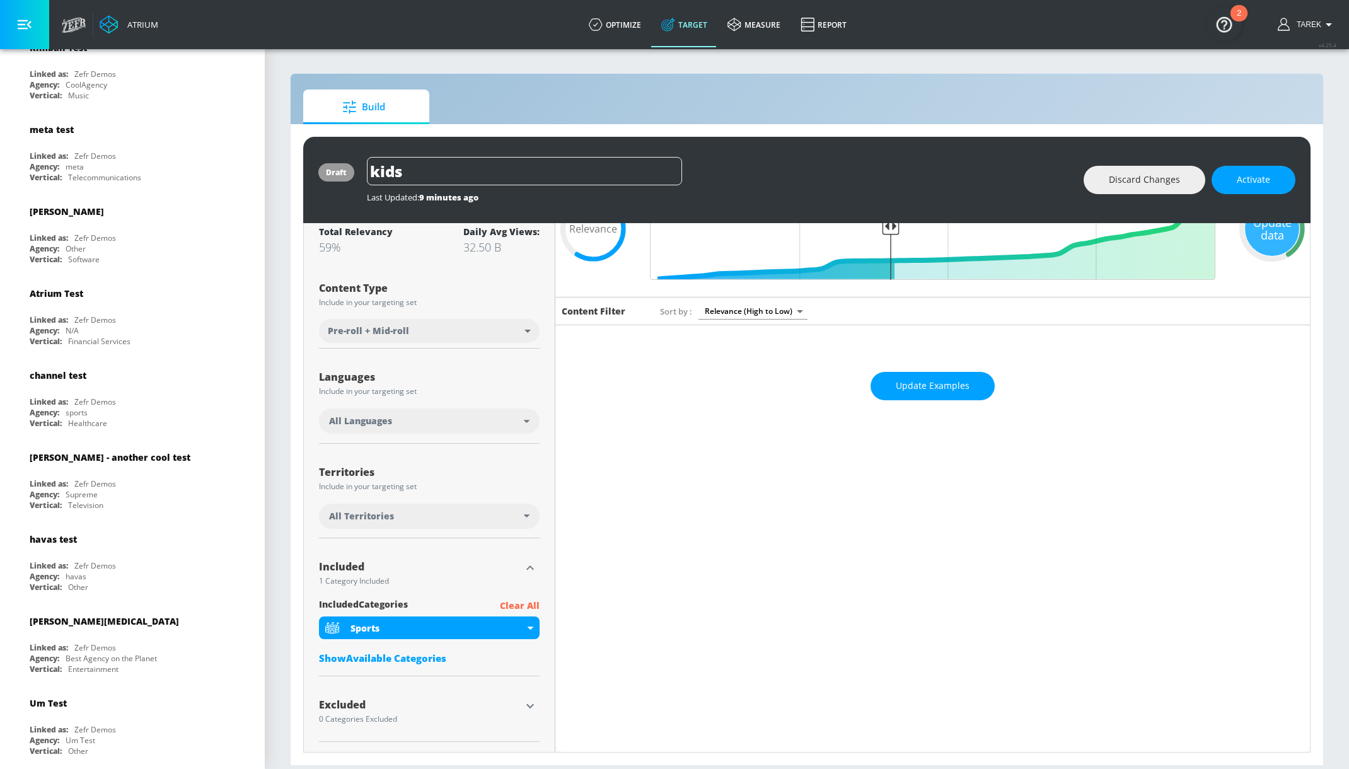
scroll to position [0, 0]
